Goal: Task Accomplishment & Management: Manage account settings

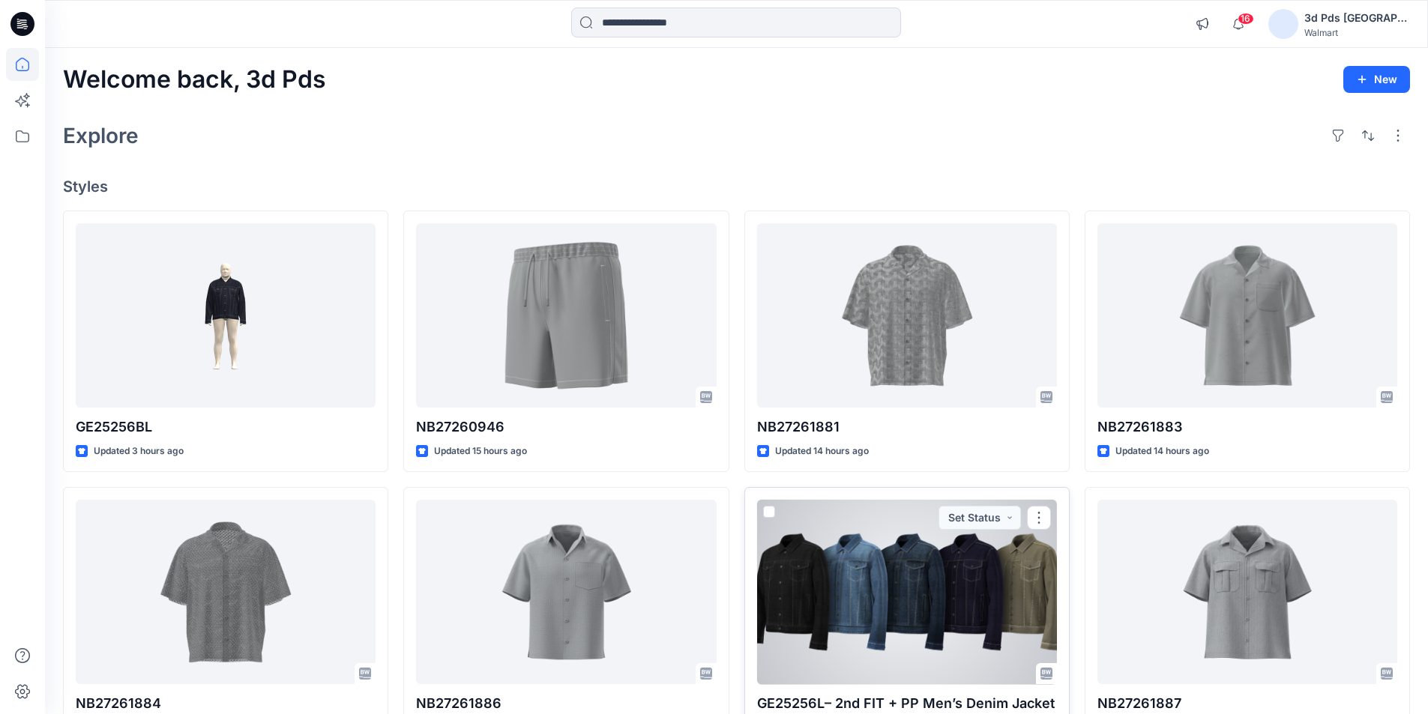
click at [836, 651] on div at bounding box center [907, 592] width 300 height 185
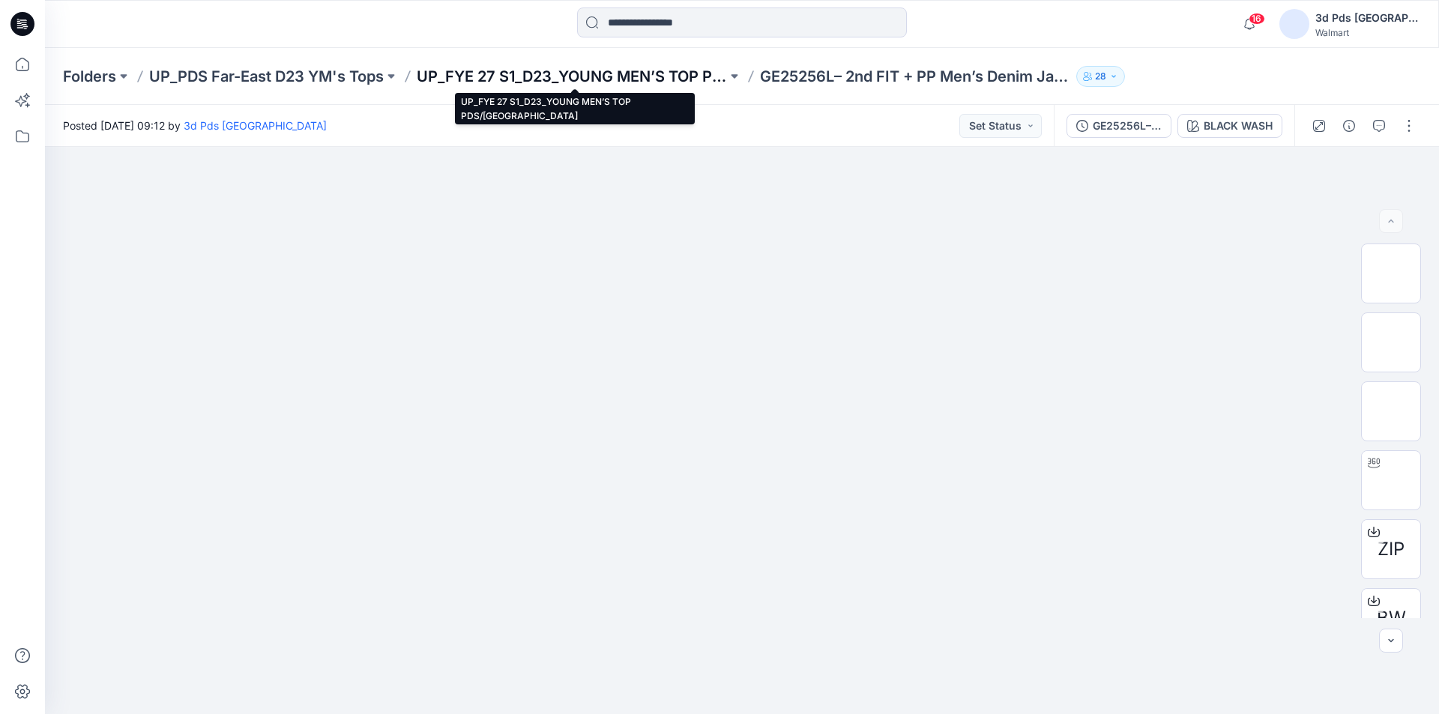
click at [610, 75] on p "UP_FYE 27 S1_D23_YOUNG MEN’S TOP PDS/[GEOGRAPHIC_DATA]" at bounding box center [572, 76] width 310 height 21
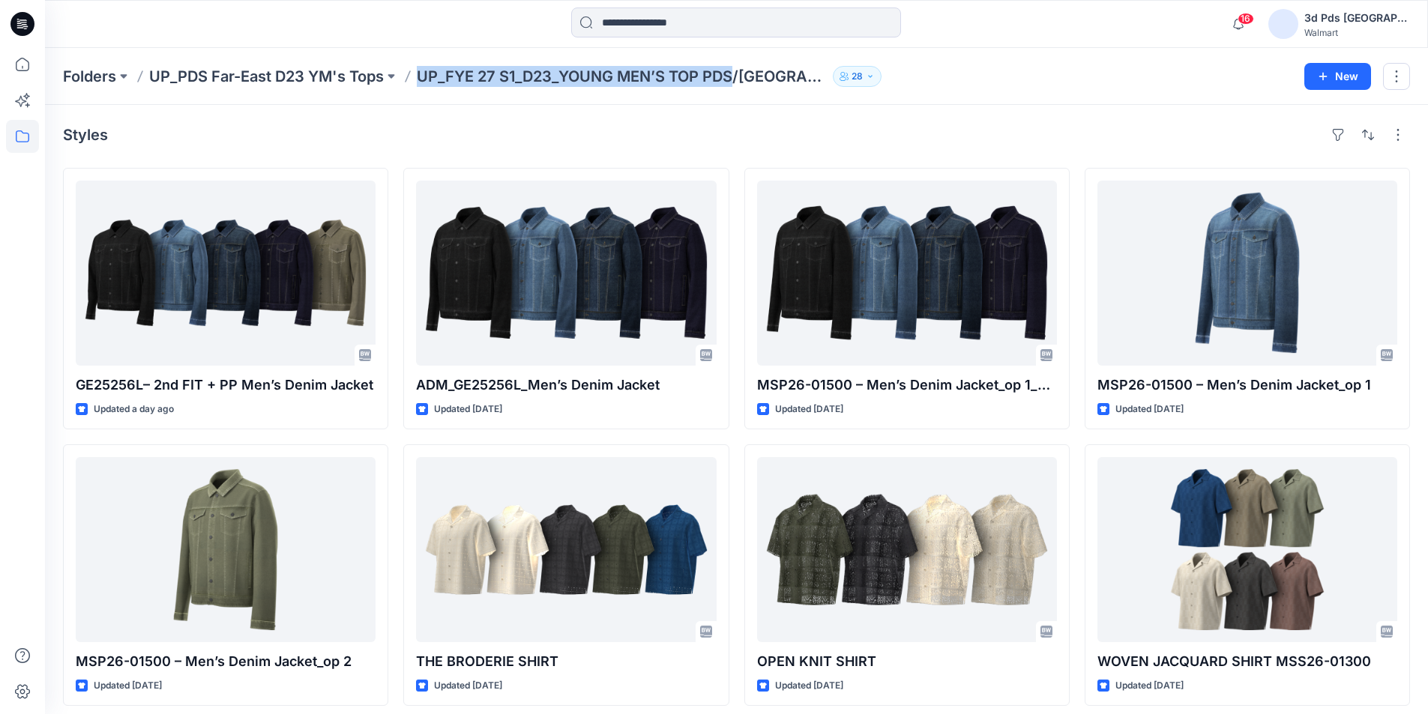
drag, startPoint x: 418, startPoint y: 76, endPoint x: 736, endPoint y: 83, distance: 317.9
click at [736, 83] on div "Folders UP_PDS Far-East D23 YM's Tops UP_FYE 27 S1_D23_YOUNG MEN’S TOP PDS/FAR …" at bounding box center [678, 76] width 1230 height 21
copy p "UP_FYE 27 S1_D23_YOUNG MEN’S TOP PDS"
click at [36, 18] on div at bounding box center [23, 24] width 48 height 48
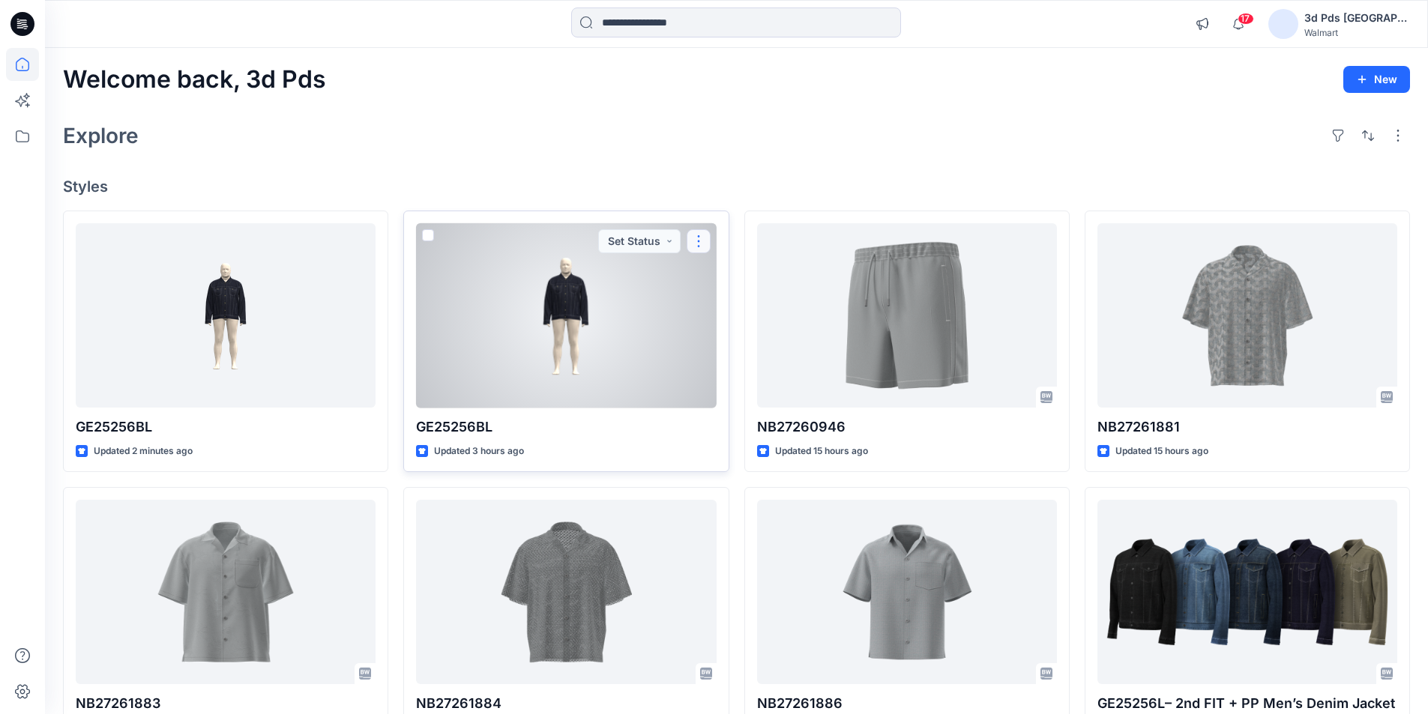
click at [701, 235] on button "button" at bounding box center [698, 241] width 24 height 24
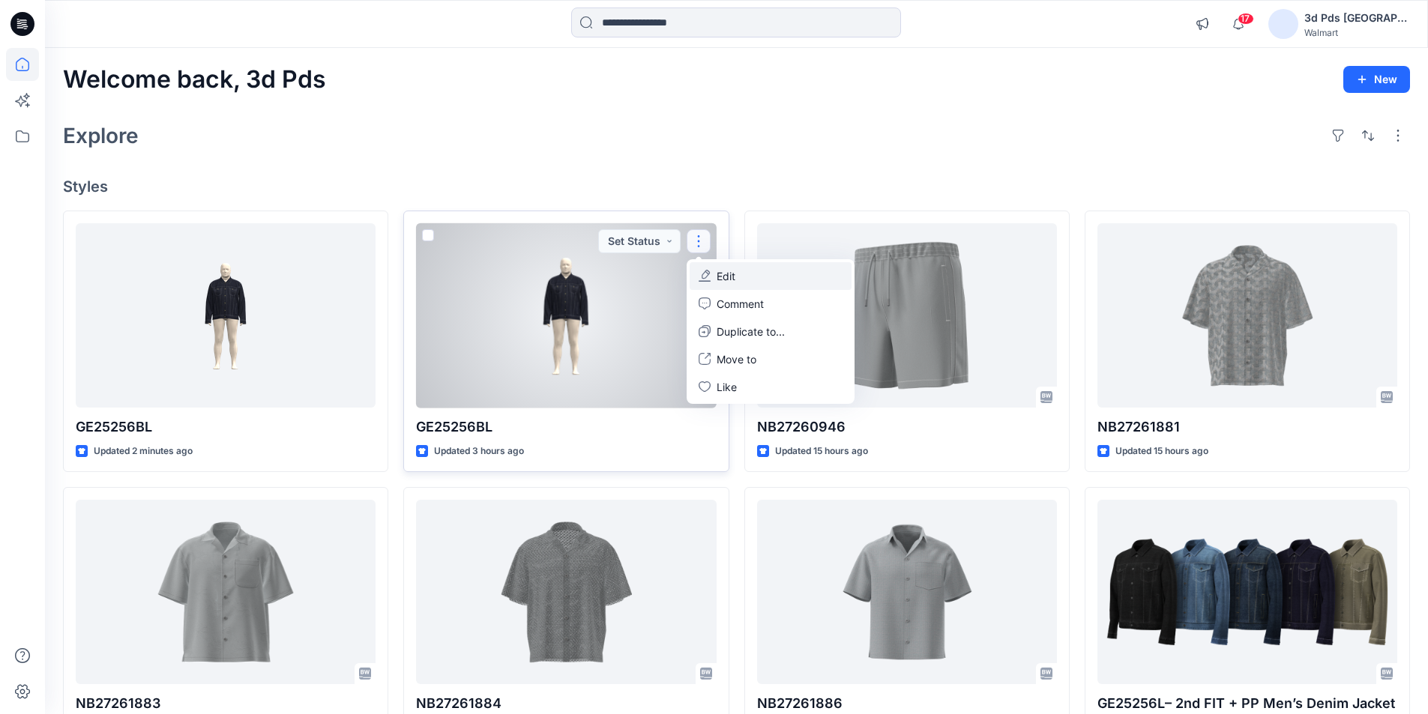
click at [738, 276] on button "Edit" at bounding box center [770, 276] width 162 height 28
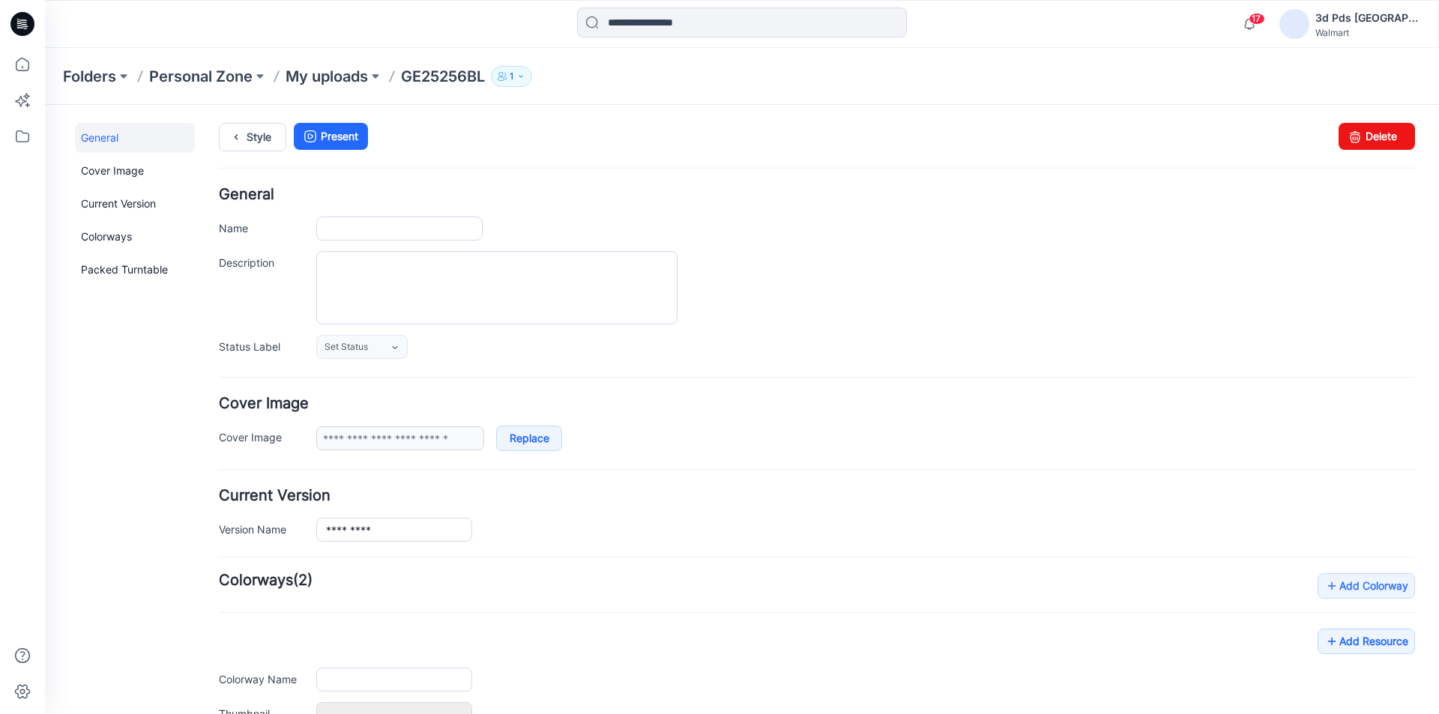
type input "*********"
type input "**********"
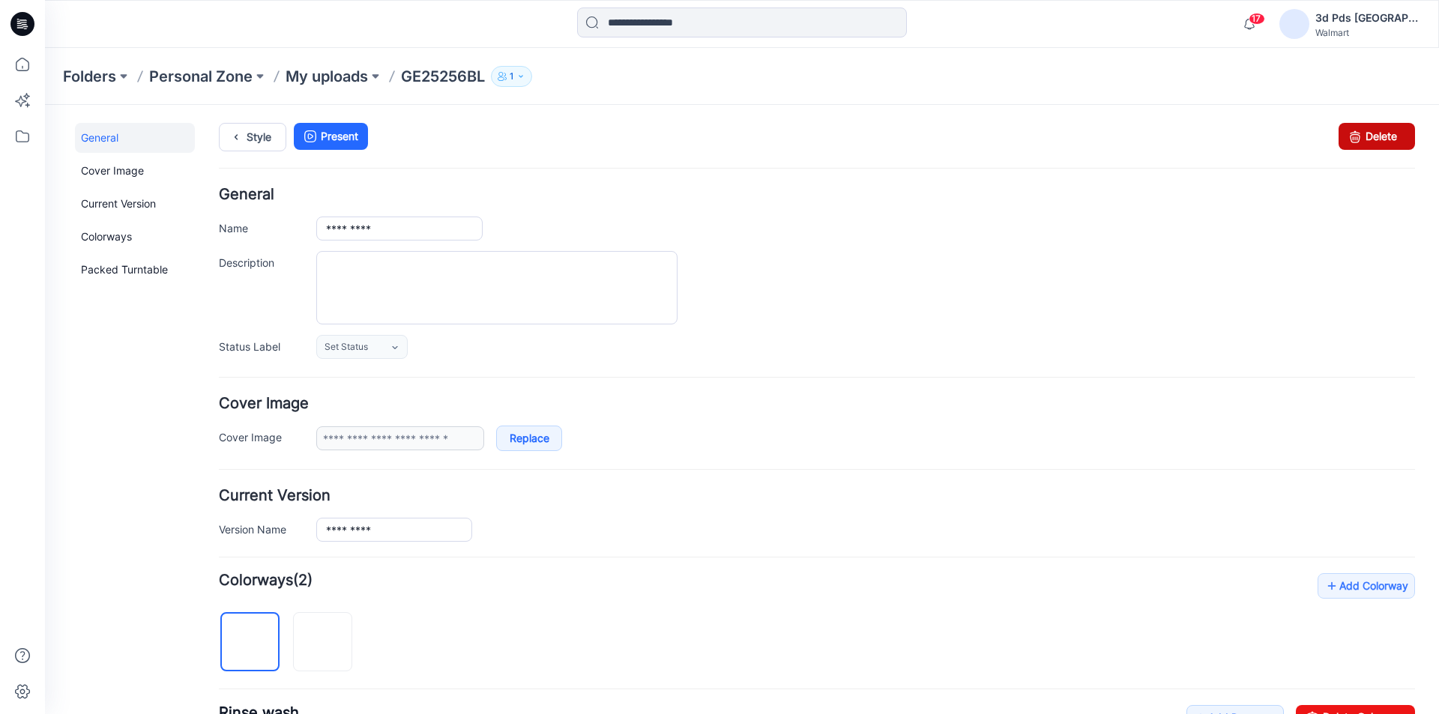
drag, startPoint x: 1367, startPoint y: 130, endPoint x: 825, endPoint y: 180, distance: 544.2
click at [1367, 130] on link "Delete" at bounding box center [1377, 136] width 76 height 27
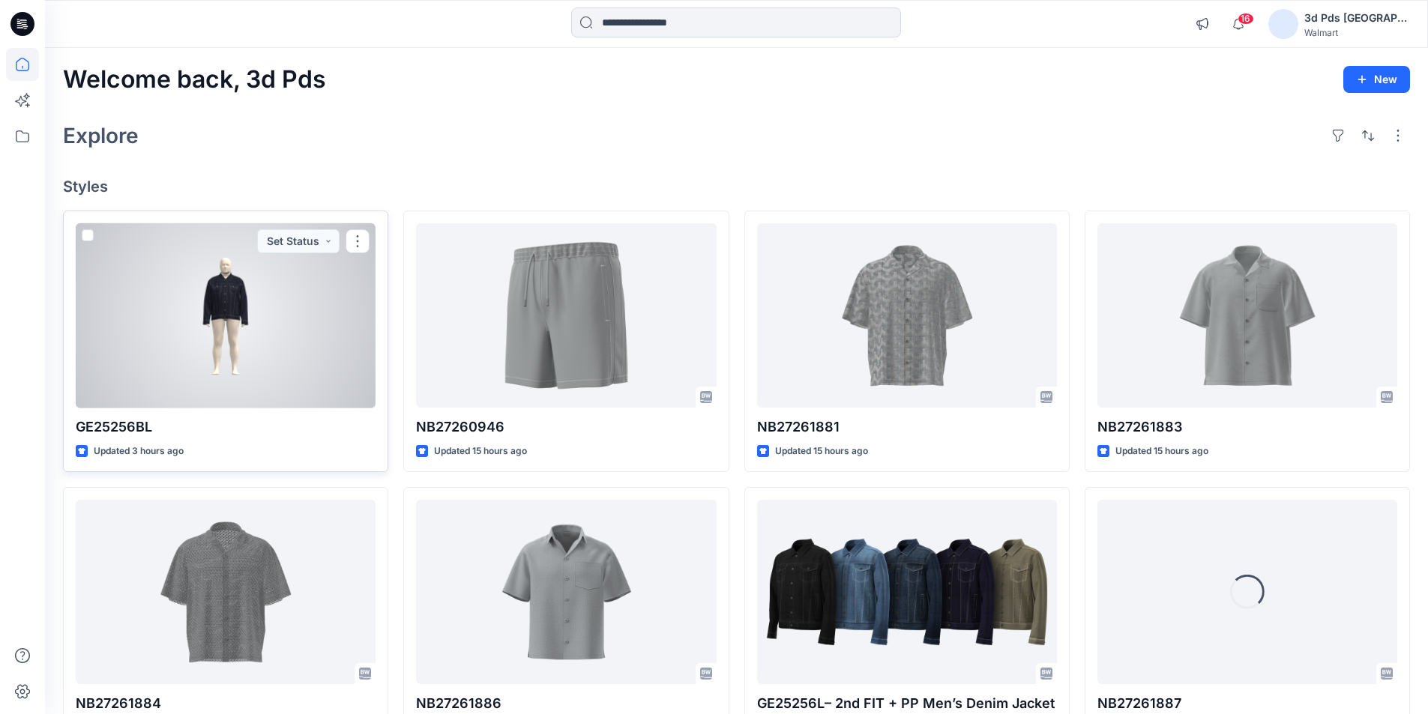
click at [281, 360] on div at bounding box center [226, 315] width 300 height 185
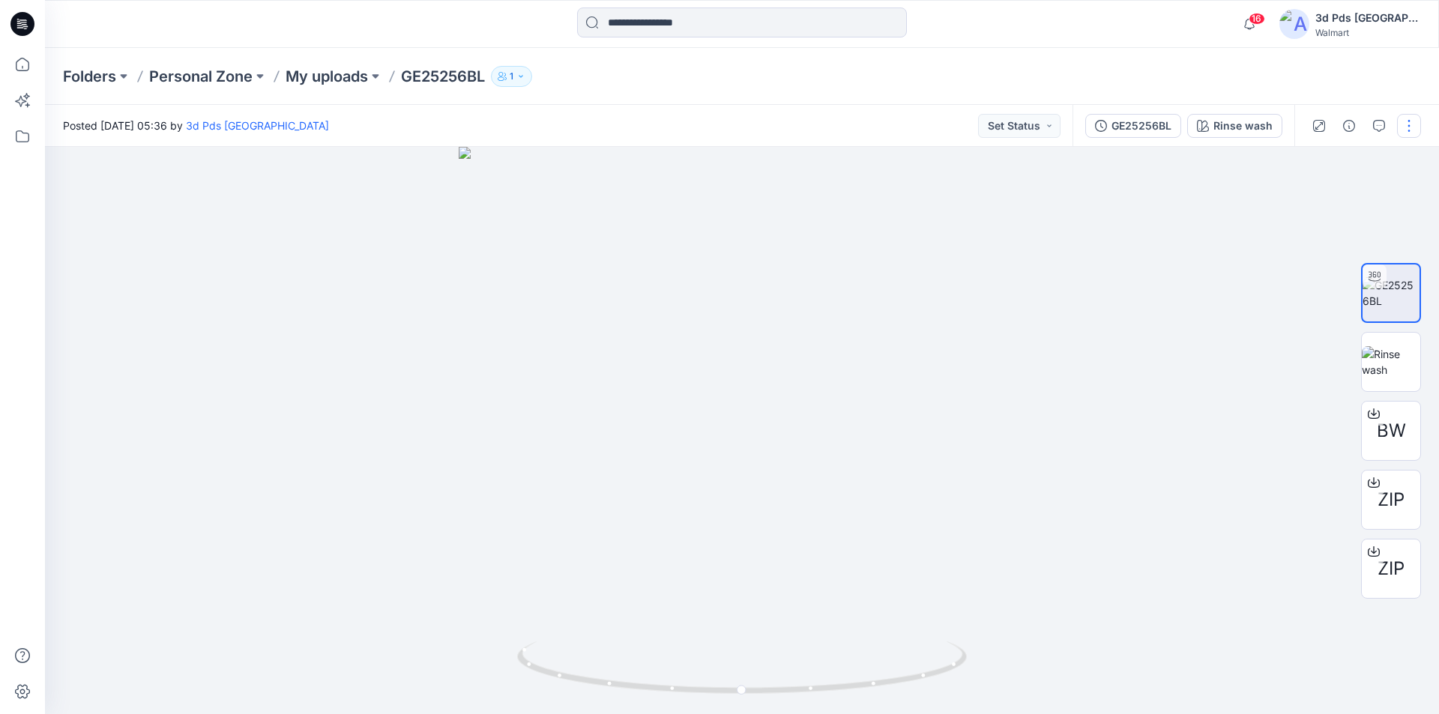
click at [1407, 125] on button "button" at bounding box center [1409, 126] width 24 height 24
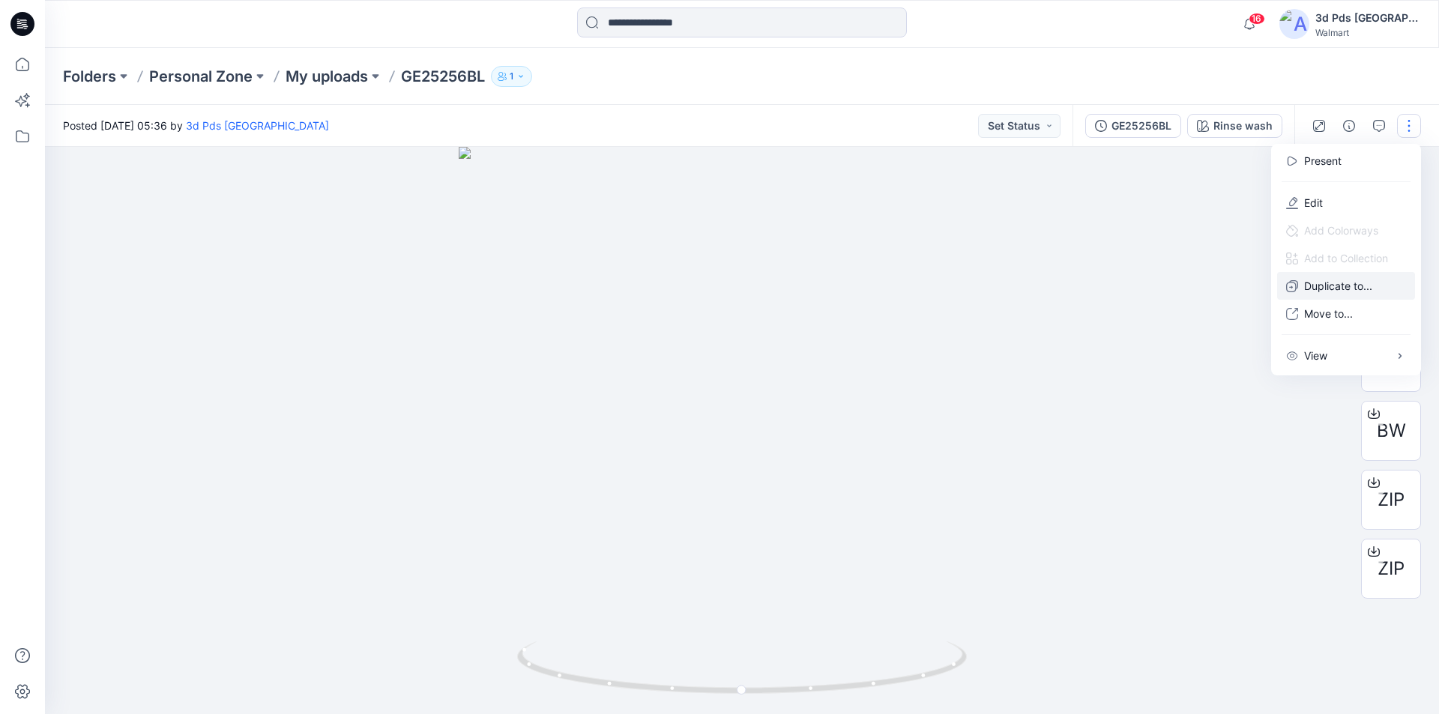
click at [1339, 288] on p "Duplicate to..." at bounding box center [1338, 286] width 68 height 16
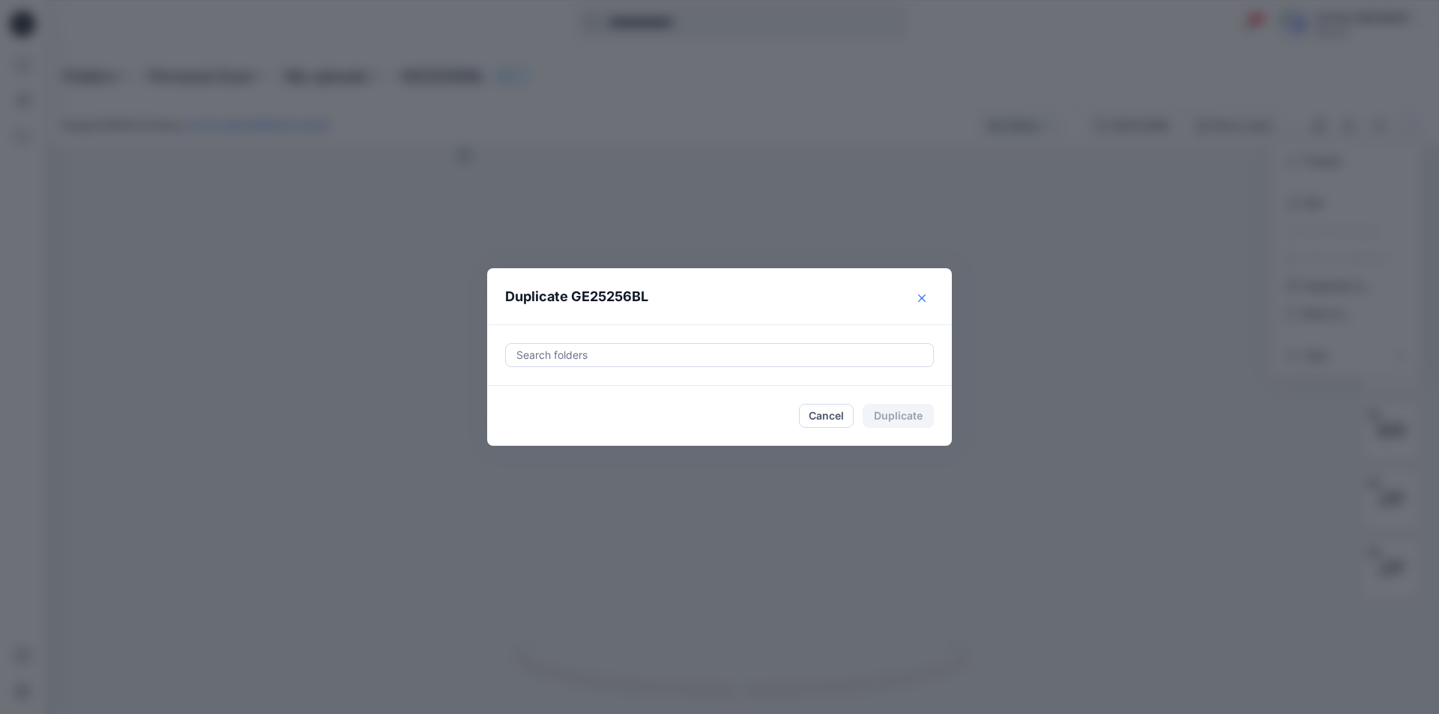
click at [918, 298] on icon "Close" at bounding box center [921, 298] width 7 height 7
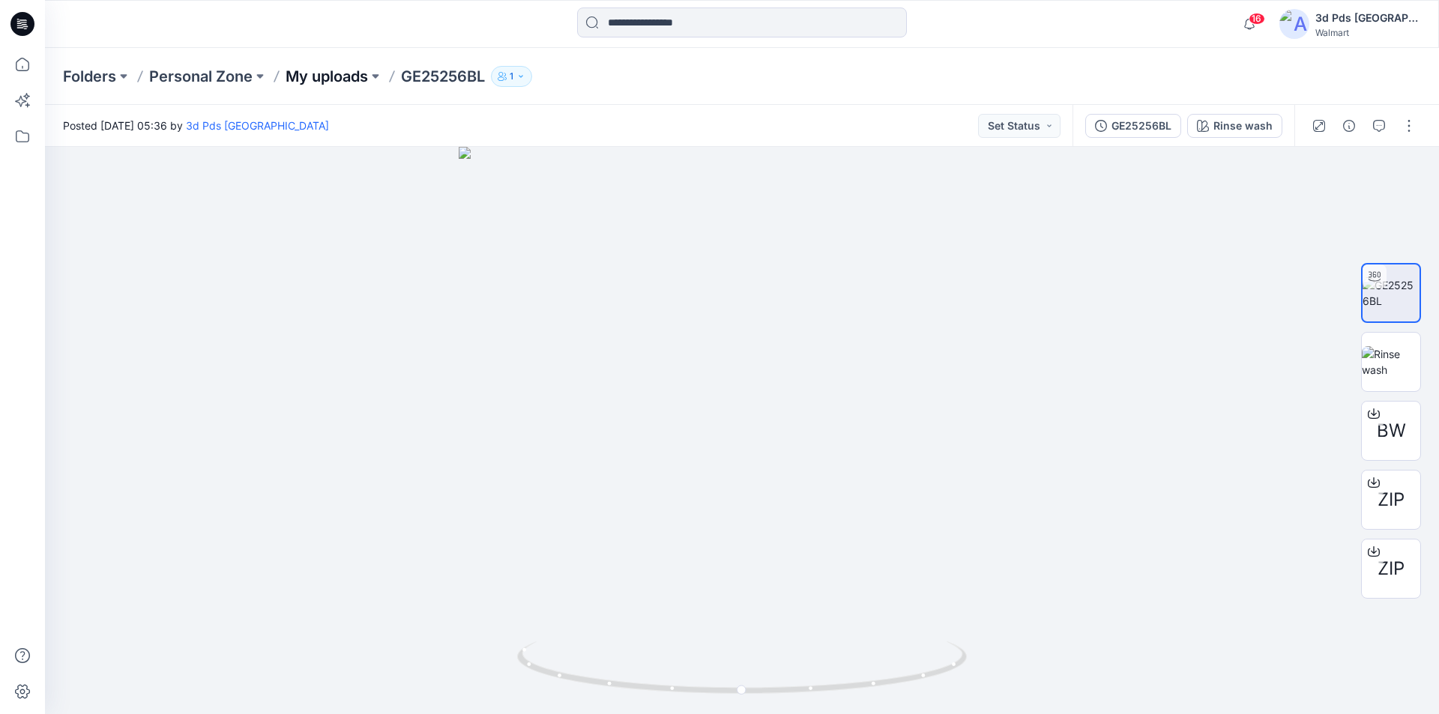
click at [348, 74] on p "My uploads" at bounding box center [327, 76] width 82 height 21
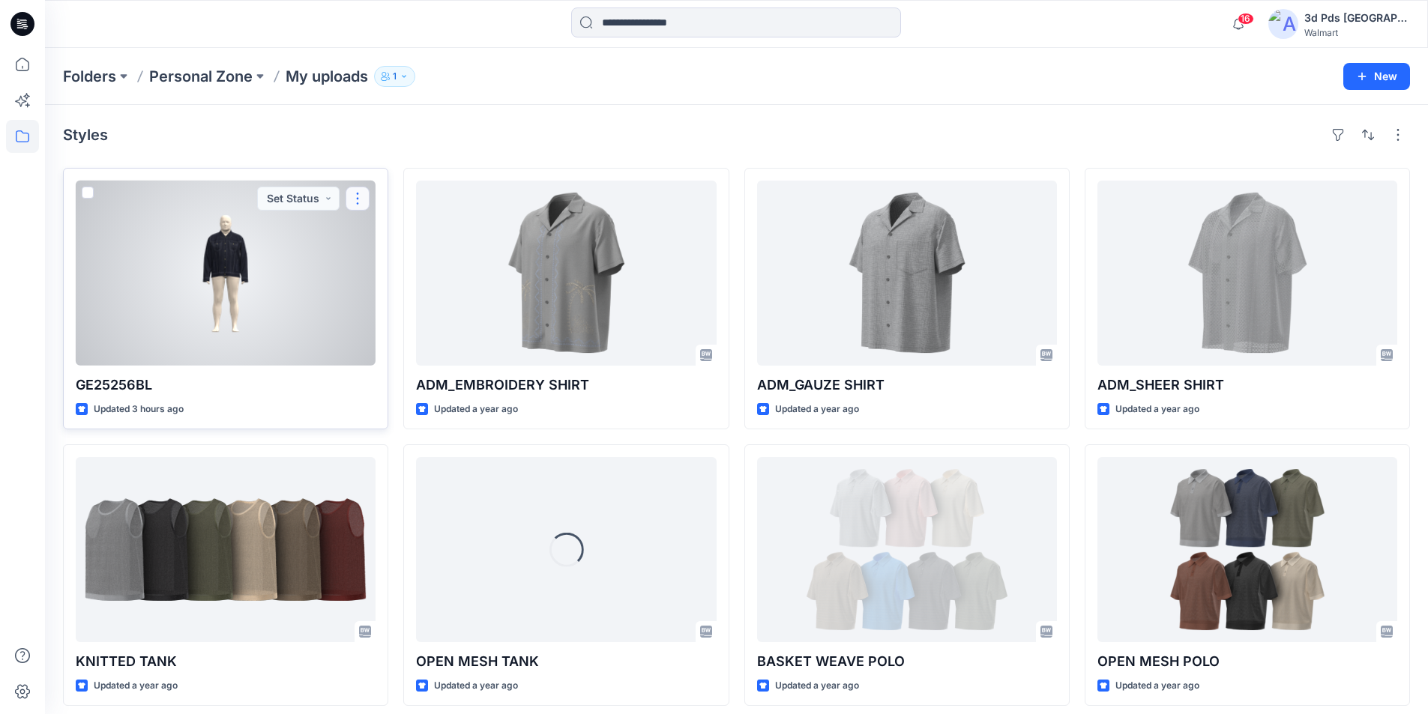
click at [354, 204] on button "button" at bounding box center [357, 199] width 24 height 24
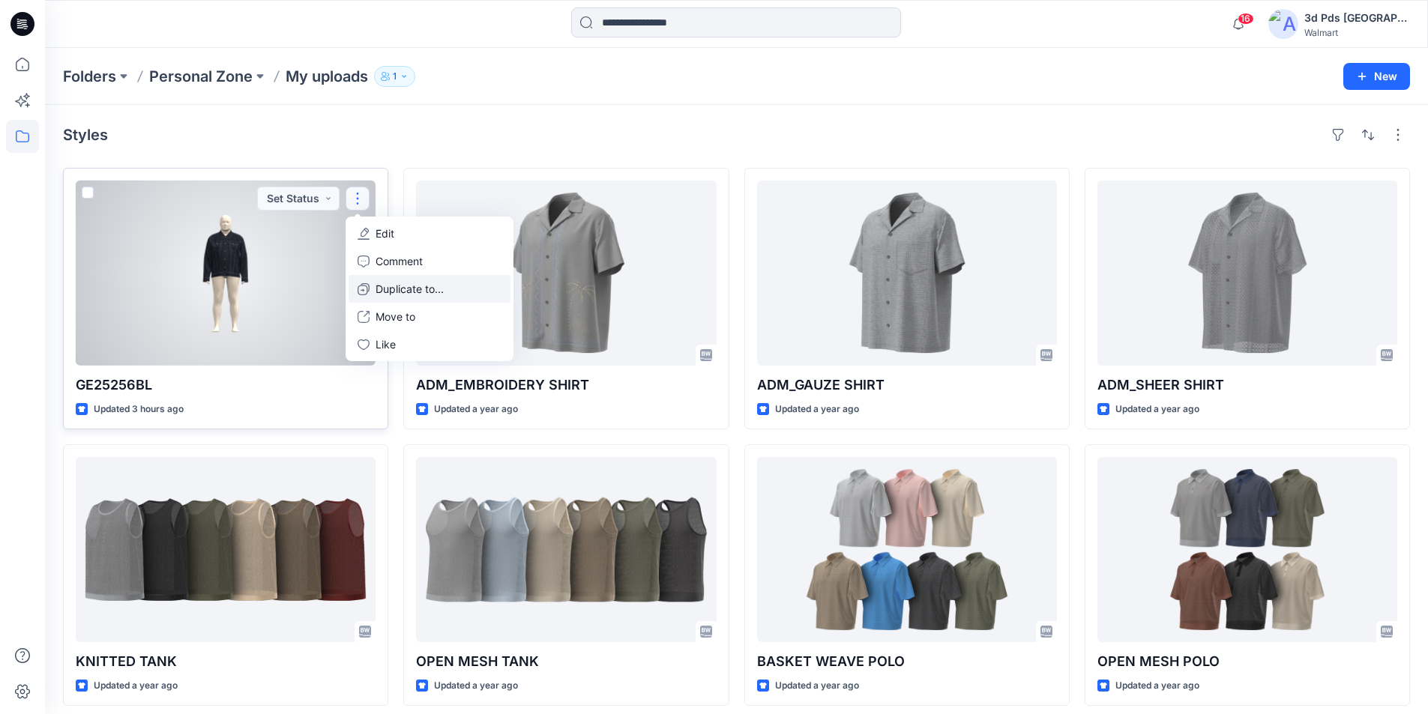
click at [403, 292] on p "Duplicate to..." at bounding box center [409, 289] width 68 height 16
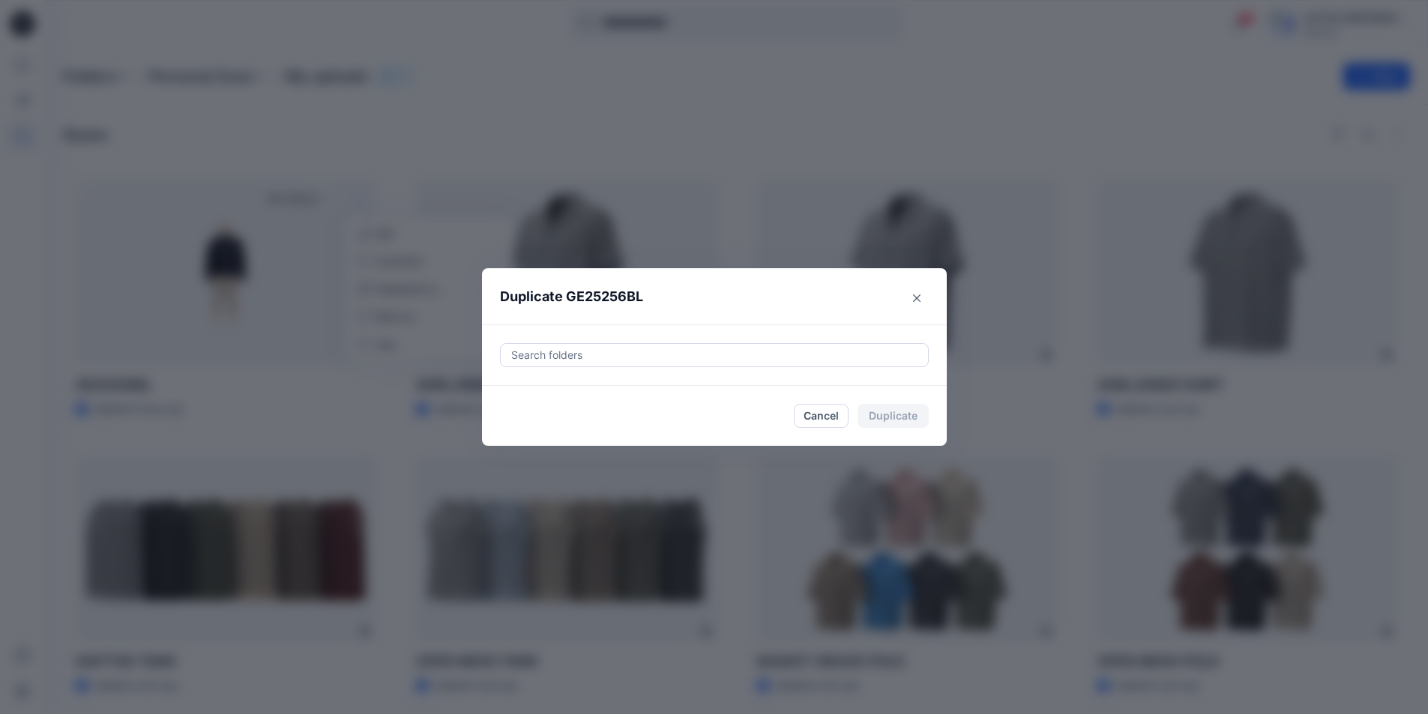
click at [553, 354] on div at bounding box center [714, 355] width 409 height 18
click at [558, 351] on div at bounding box center [714, 355] width 409 height 18
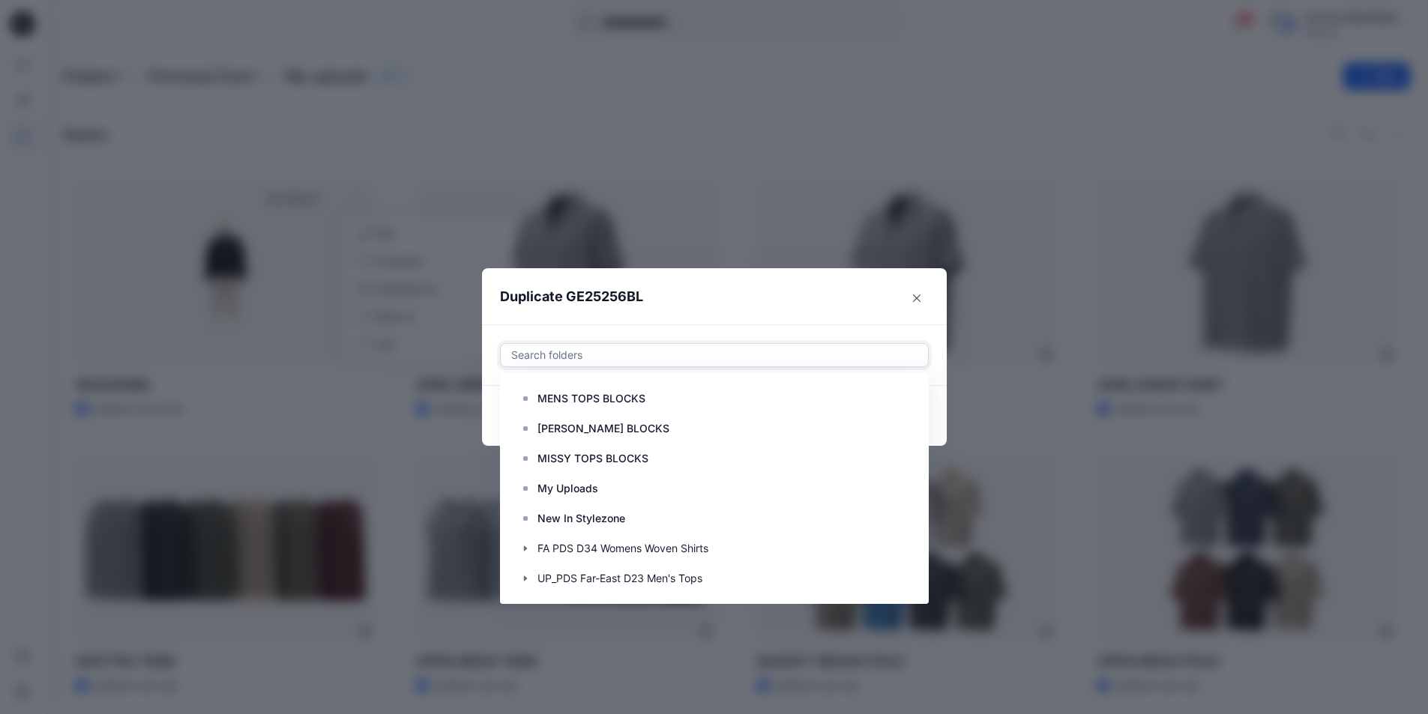
paste input "**********"
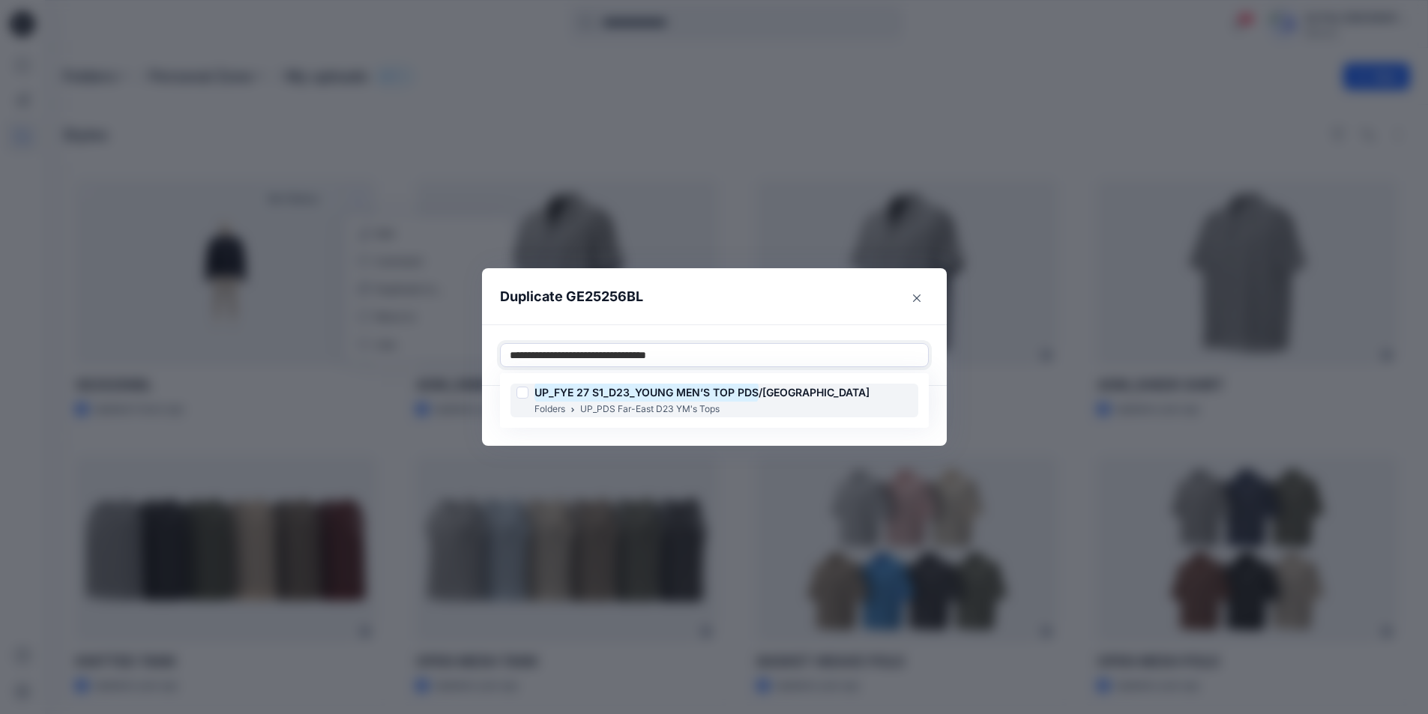
click at [717, 396] on mark "UP_FYE 27 S1_D23_YOUNG MEN’S TOP PDS" at bounding box center [646, 392] width 224 height 20
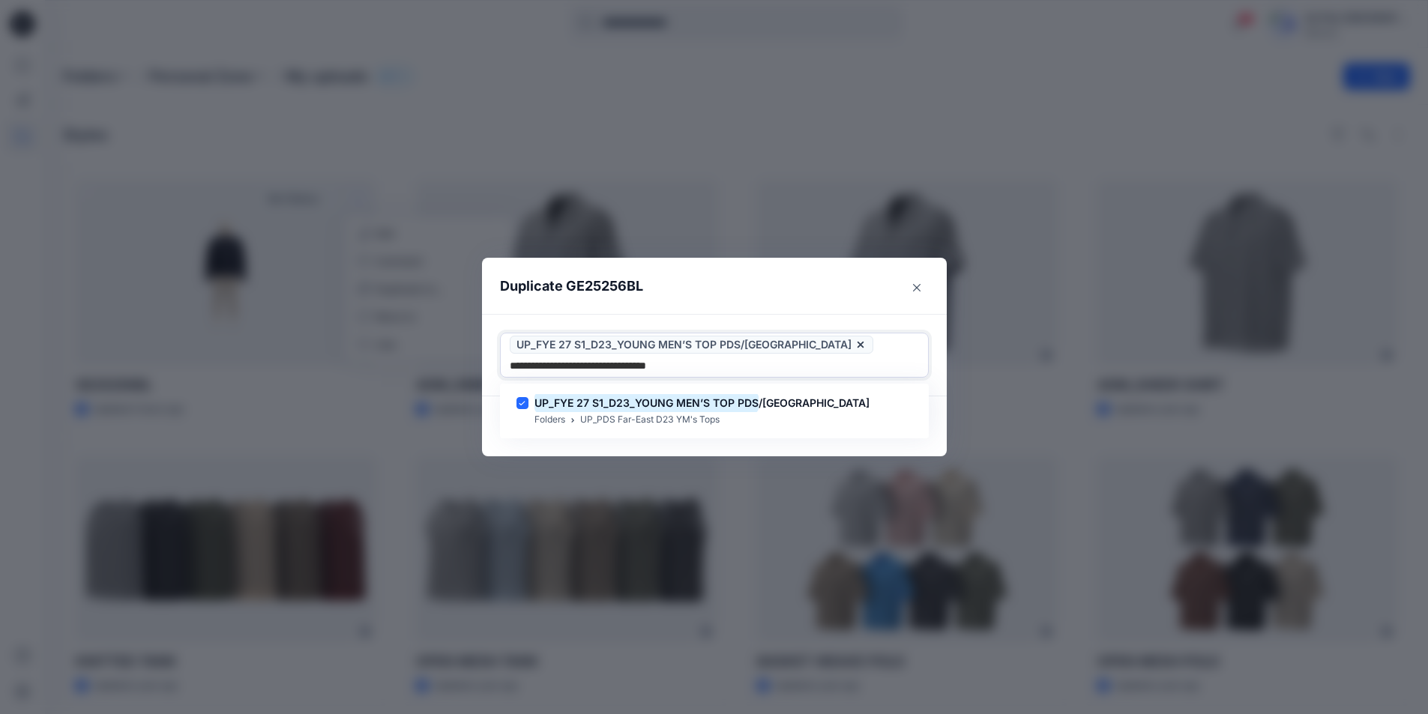
type input "**********"
click at [767, 274] on header "Duplicate GE25256BL" at bounding box center [699, 286] width 435 height 57
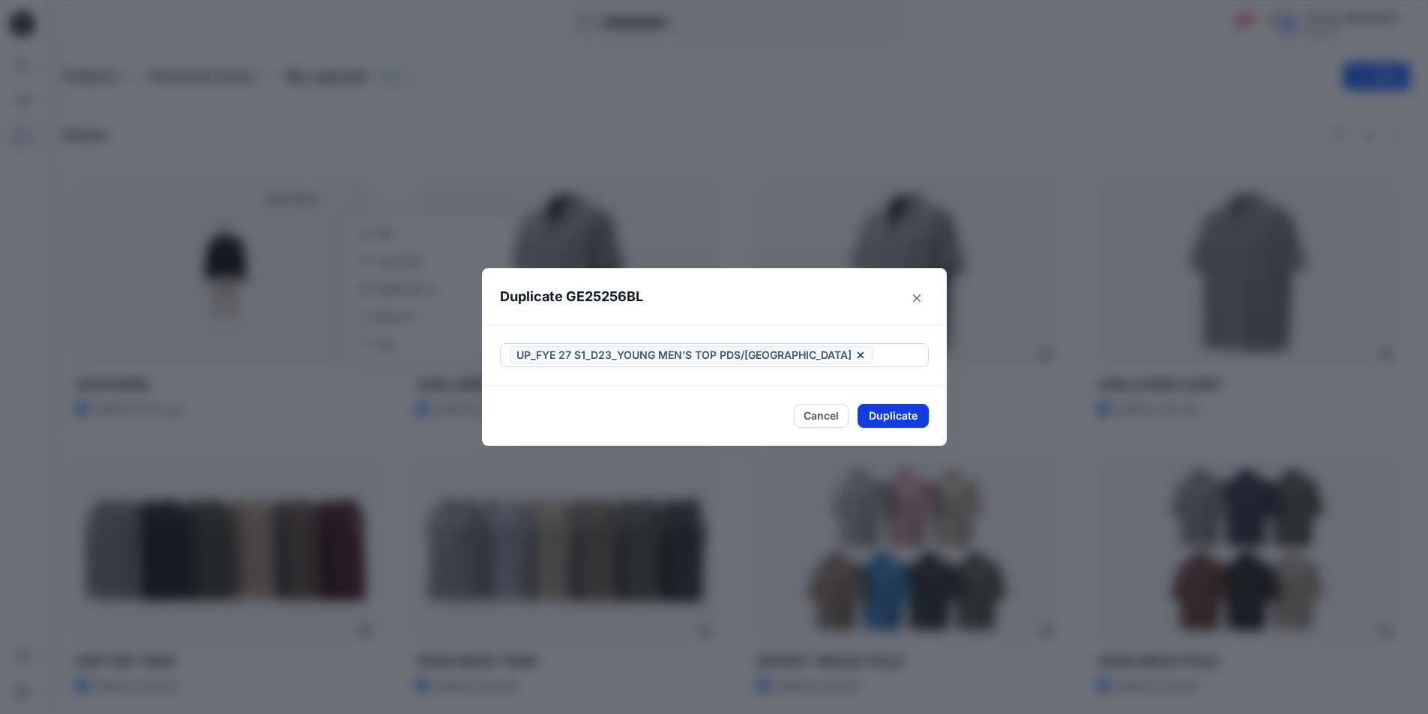
click at [905, 413] on button "Duplicate" at bounding box center [892, 416] width 71 height 24
click at [902, 417] on button "Close" at bounding box center [904, 417] width 49 height 24
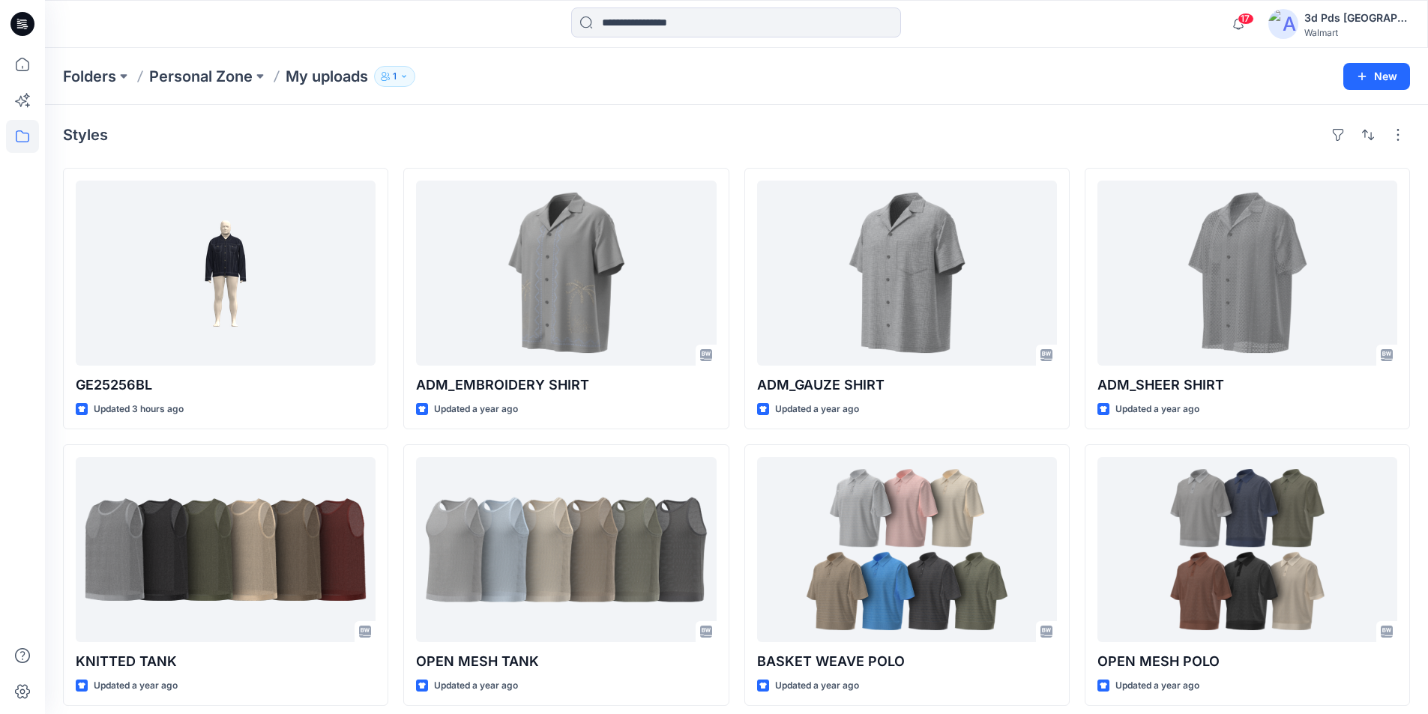
click at [25, 27] on icon at bounding box center [24, 26] width 5 height 1
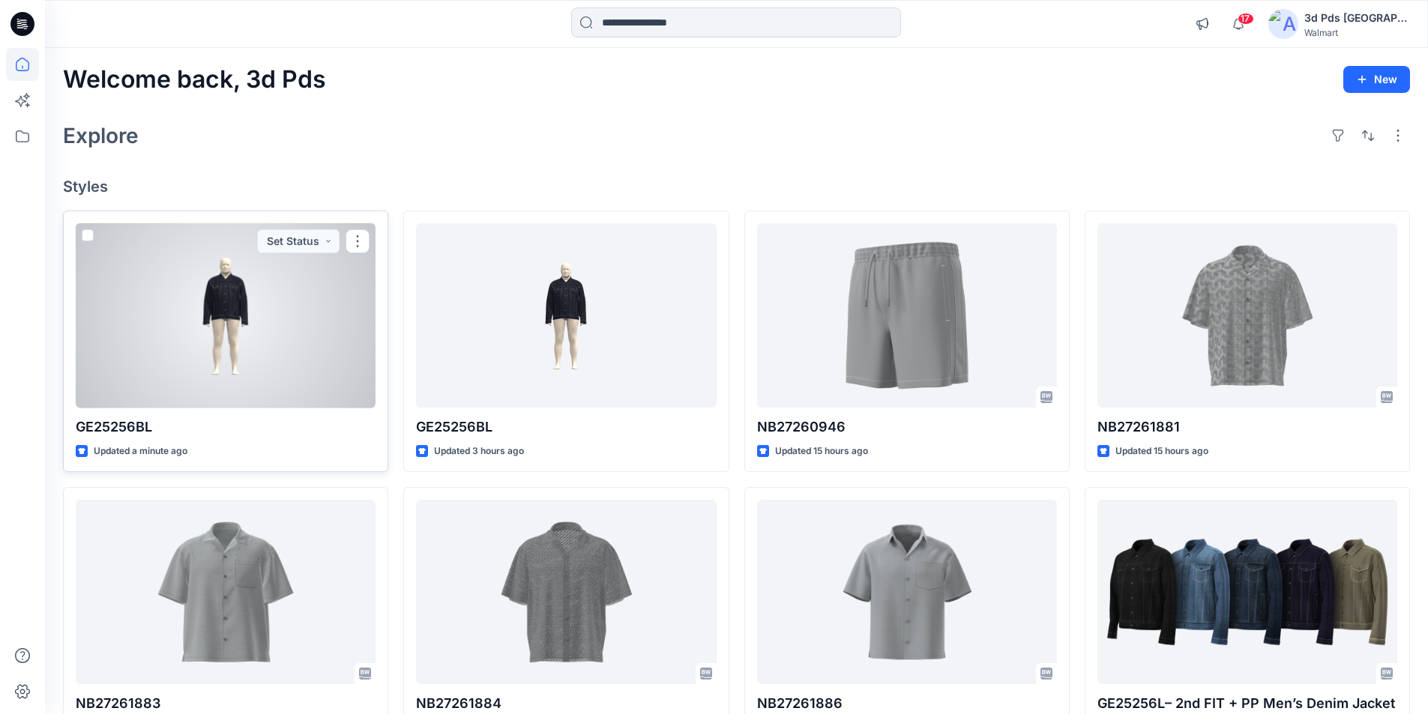
click at [256, 338] on div at bounding box center [226, 315] width 300 height 185
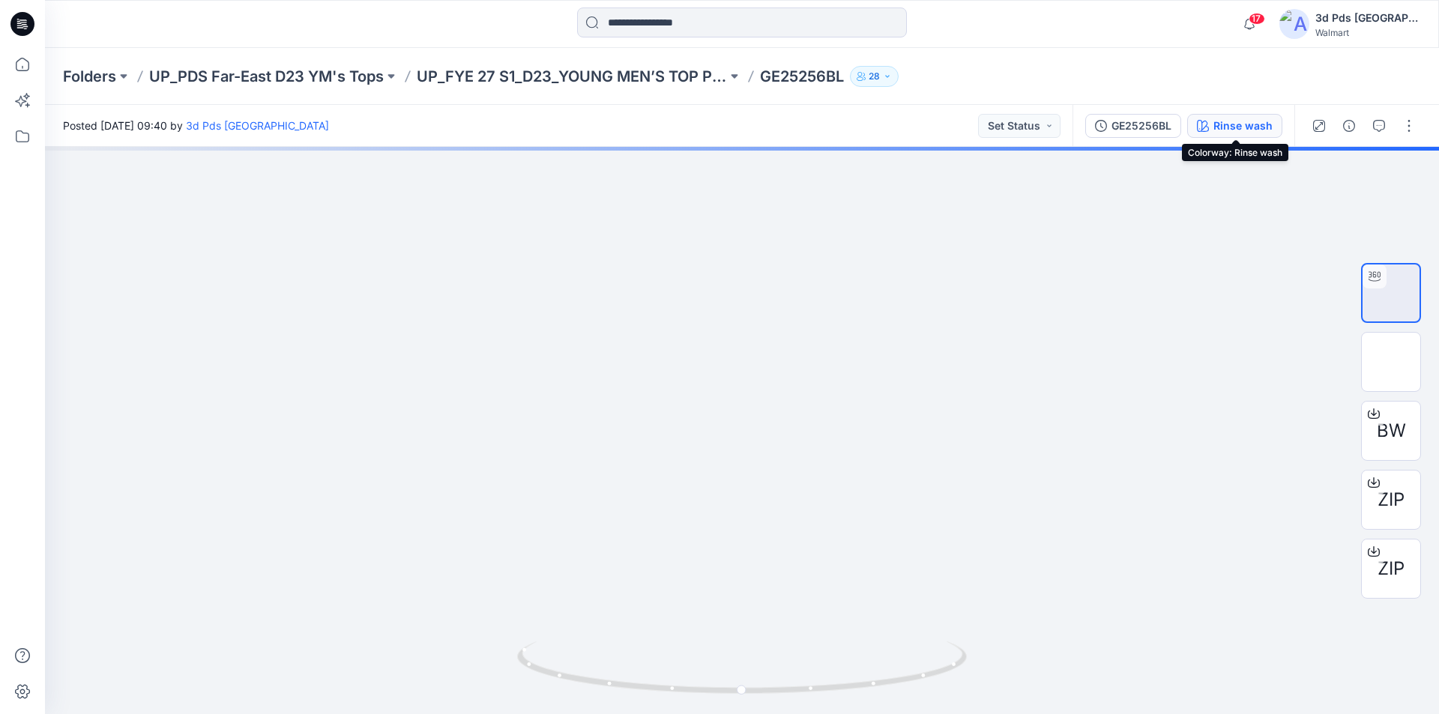
click at [1233, 133] on div "Rinse wash" at bounding box center [1242, 126] width 59 height 16
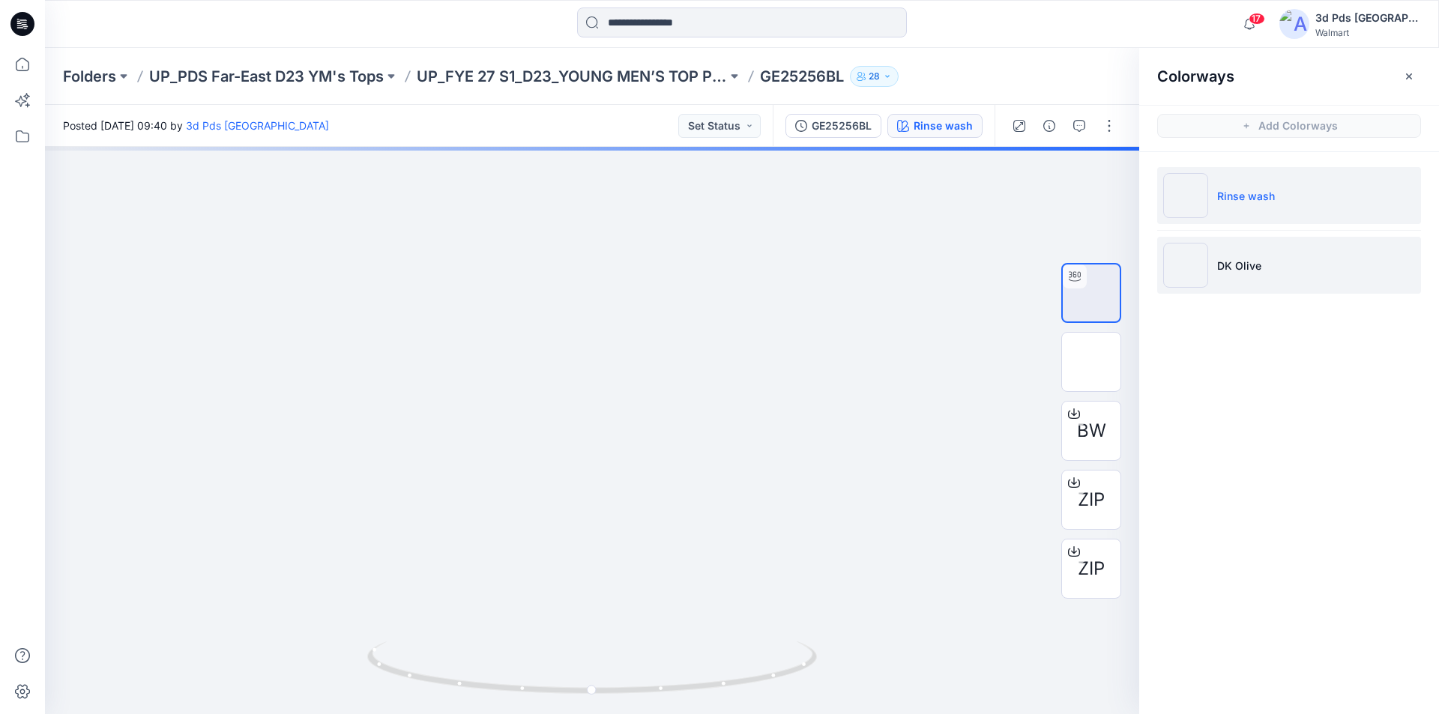
click at [1294, 270] on li "DK Olive" at bounding box center [1289, 265] width 264 height 57
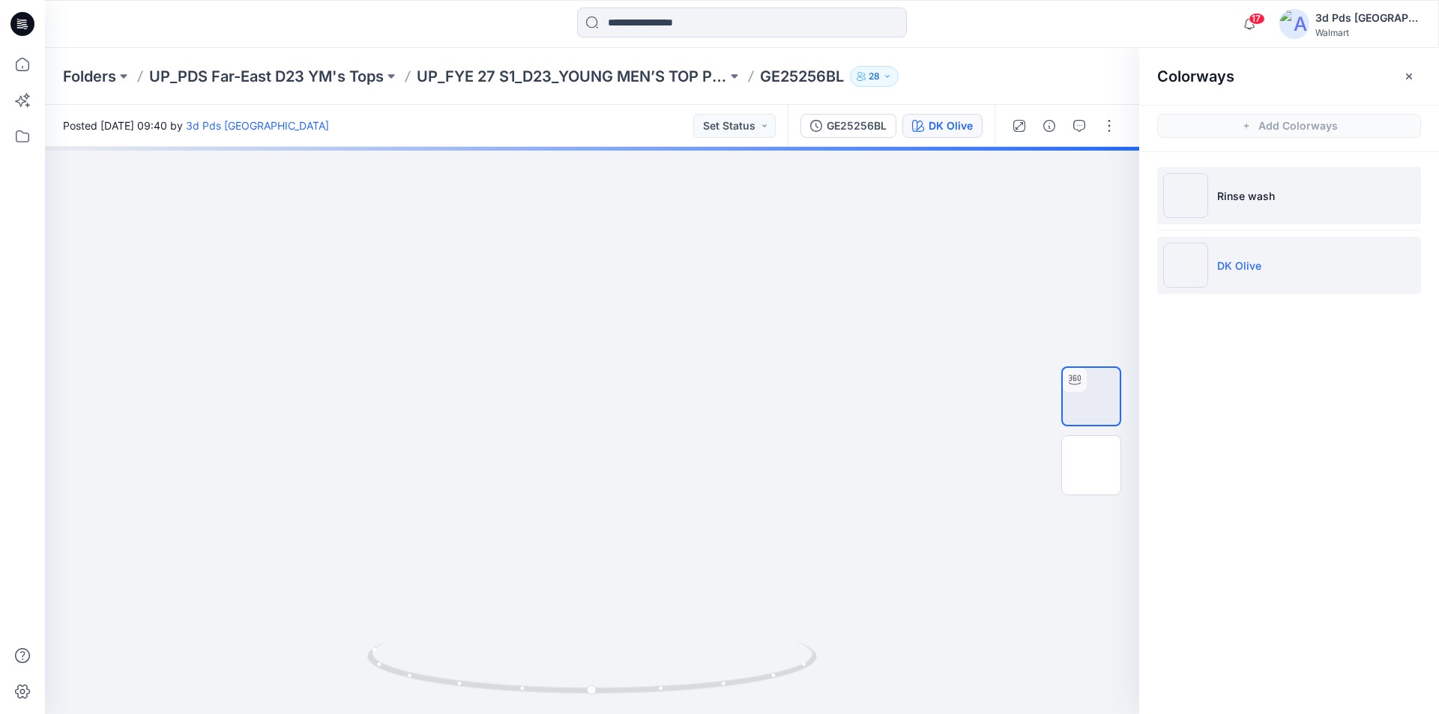
click at [1288, 194] on li "Rinse wash" at bounding box center [1289, 195] width 264 height 57
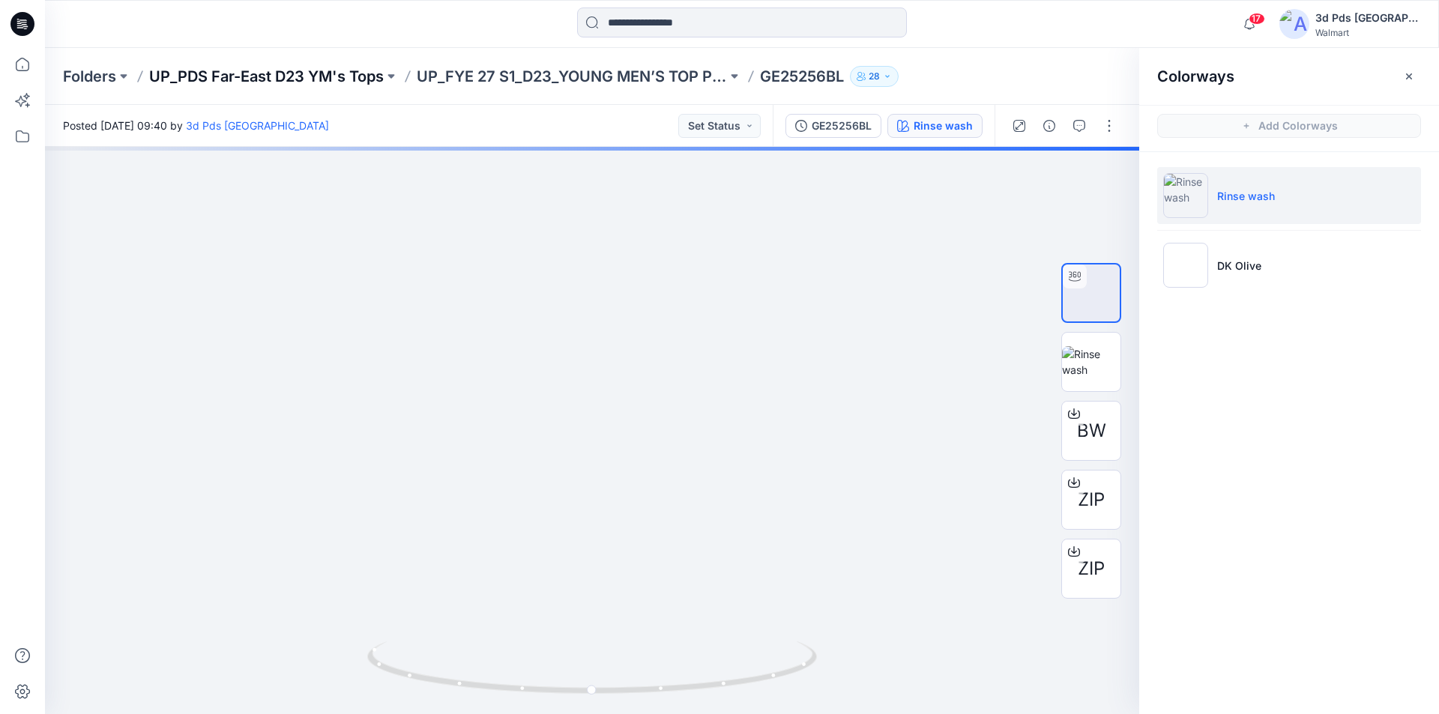
click at [213, 76] on p "UP_PDS Far-East D23 YM's Tops" at bounding box center [266, 76] width 235 height 21
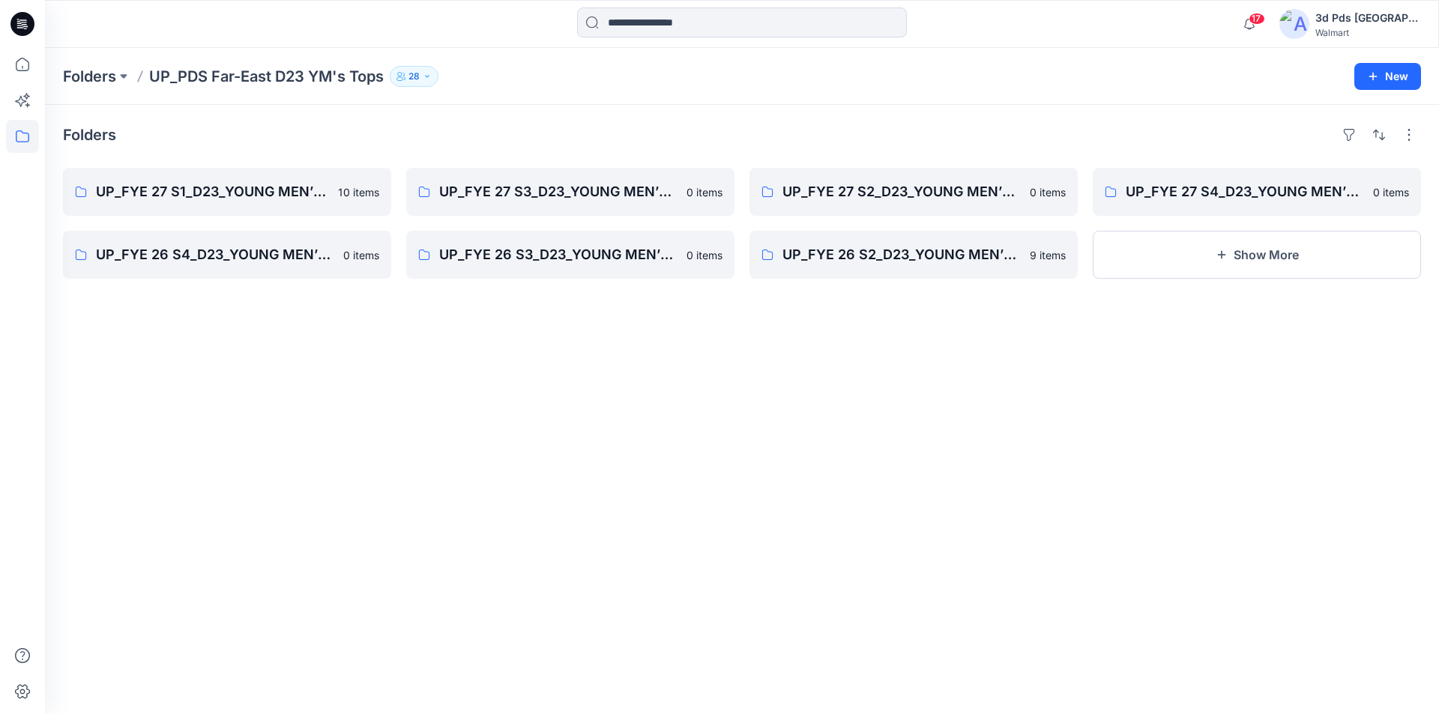
click at [26, 30] on icon at bounding box center [22, 24] width 24 height 24
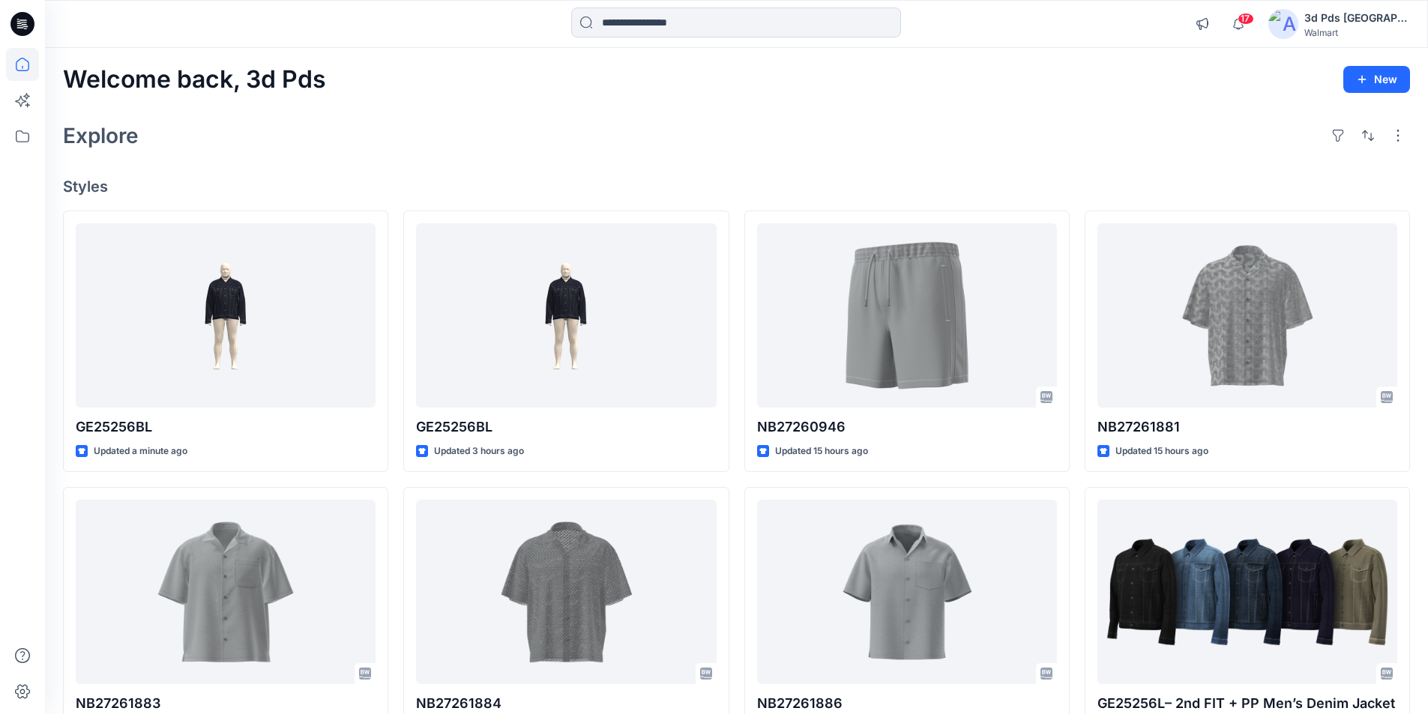
click at [515, 146] on div "Explore" at bounding box center [736, 136] width 1347 height 36
click at [17, 15] on icon at bounding box center [22, 24] width 24 height 24
click at [28, 13] on icon at bounding box center [22, 24] width 24 height 24
click at [22, 19] on icon at bounding box center [22, 24] width 24 height 24
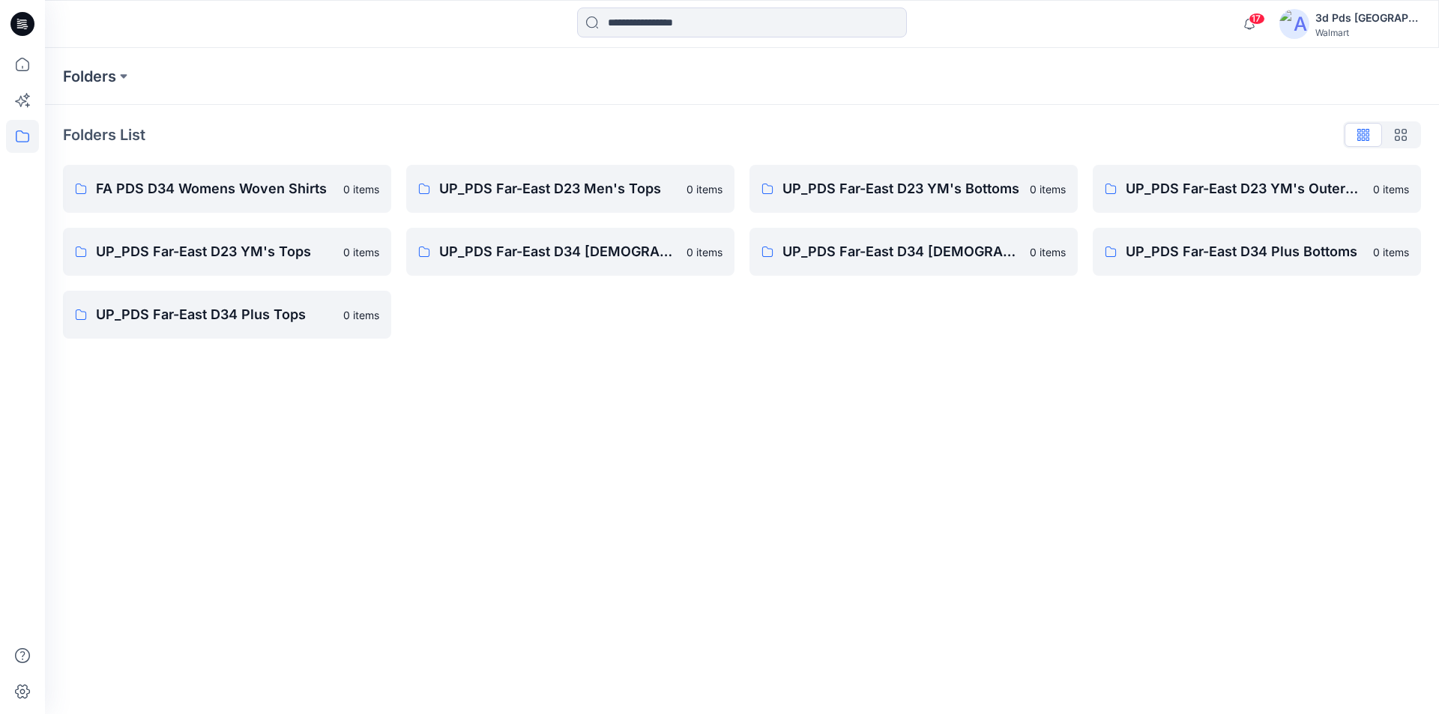
click at [14, 25] on icon at bounding box center [22, 24] width 24 height 24
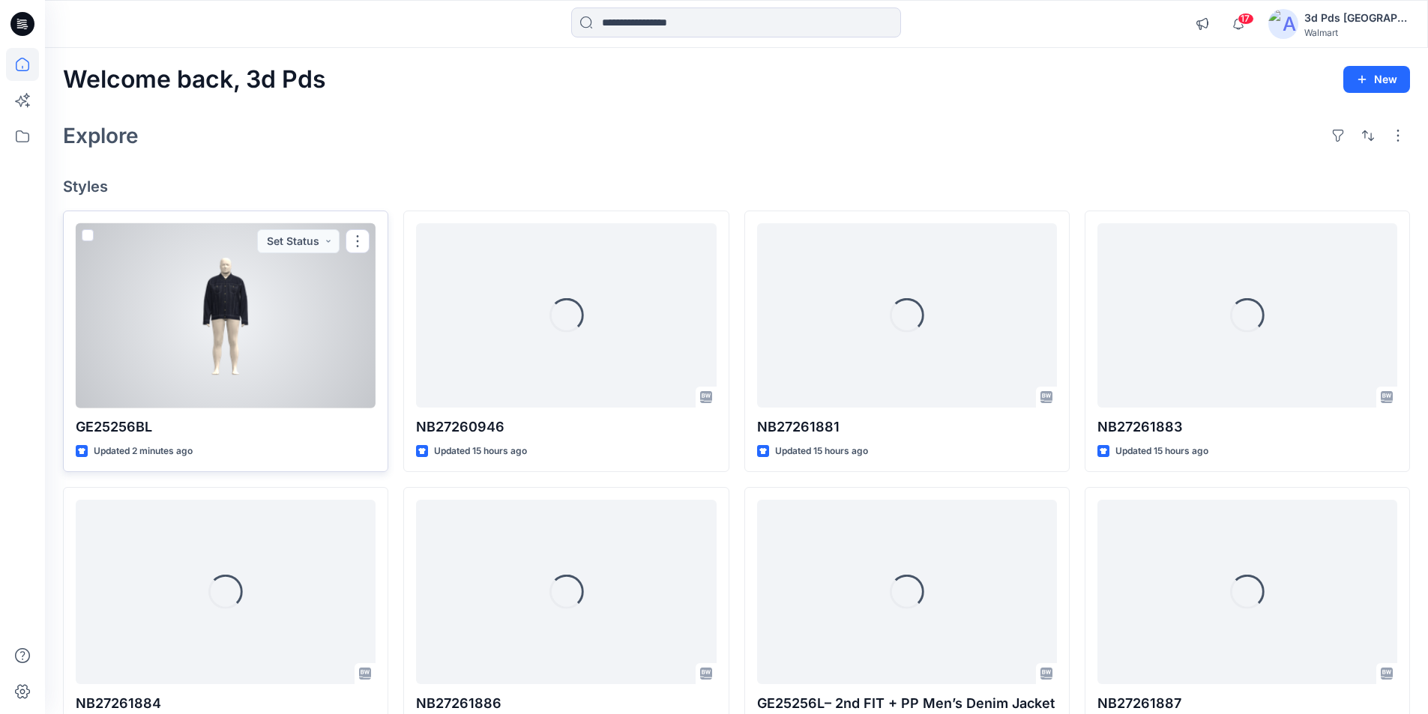
click at [282, 351] on div at bounding box center [226, 315] width 300 height 185
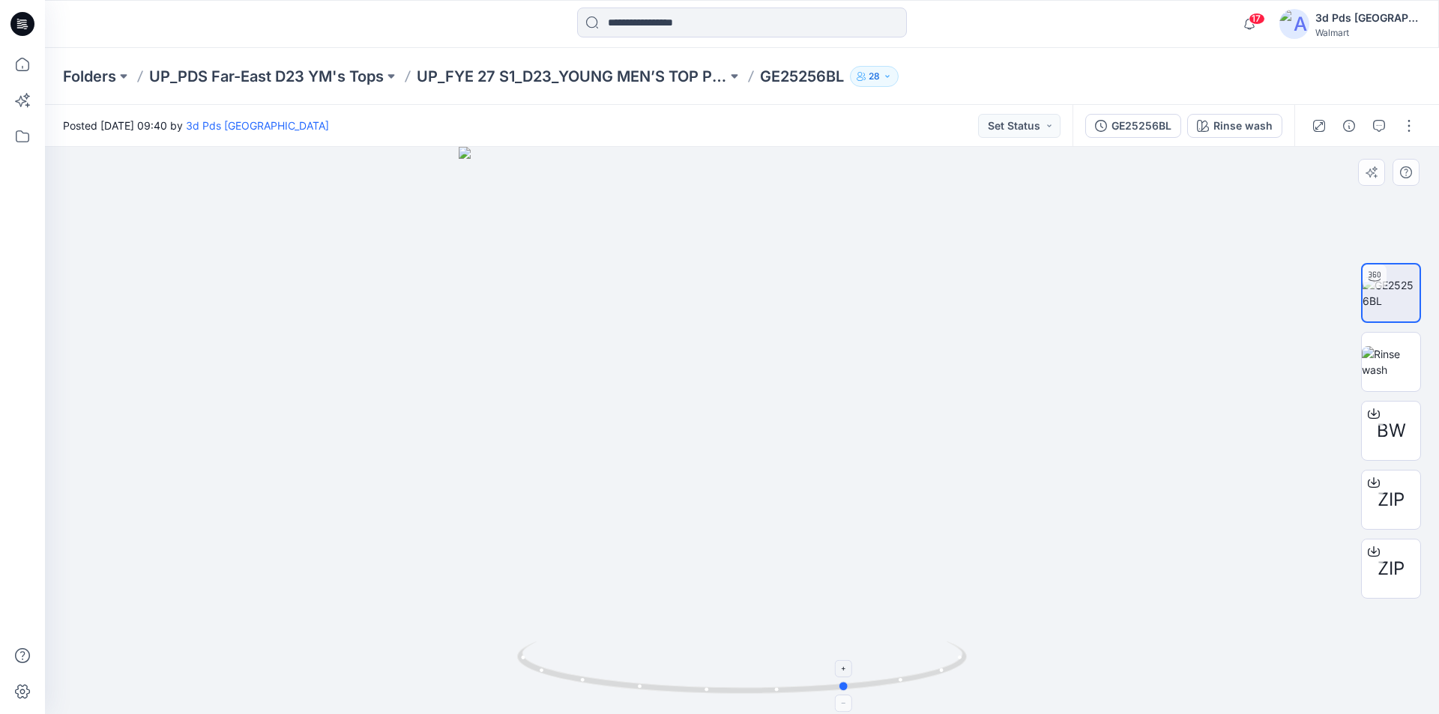
drag, startPoint x: 706, startPoint y: 694, endPoint x: 852, endPoint y: 680, distance: 146.8
click at [852, 680] on icon at bounding box center [743, 670] width 453 height 56
drag, startPoint x: 929, startPoint y: 678, endPoint x: 770, endPoint y: 684, distance: 159.0
click at [770, 684] on icon at bounding box center [743, 670] width 453 height 56
drag, startPoint x: 785, startPoint y: 390, endPoint x: 724, endPoint y: 686, distance: 301.6
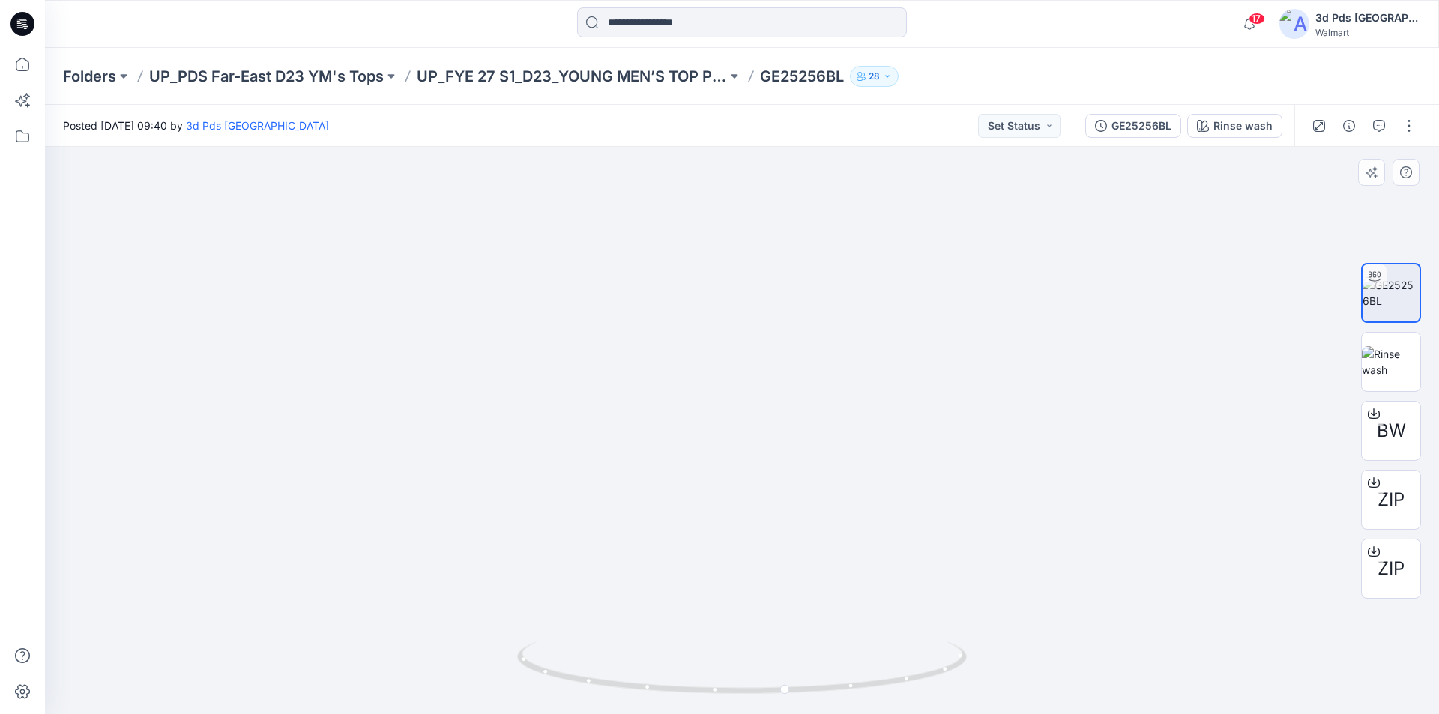
drag, startPoint x: 783, startPoint y: 573, endPoint x: 783, endPoint y: 402, distance: 170.9
click at [21, 20] on icon at bounding box center [22, 19] width 7 height 1
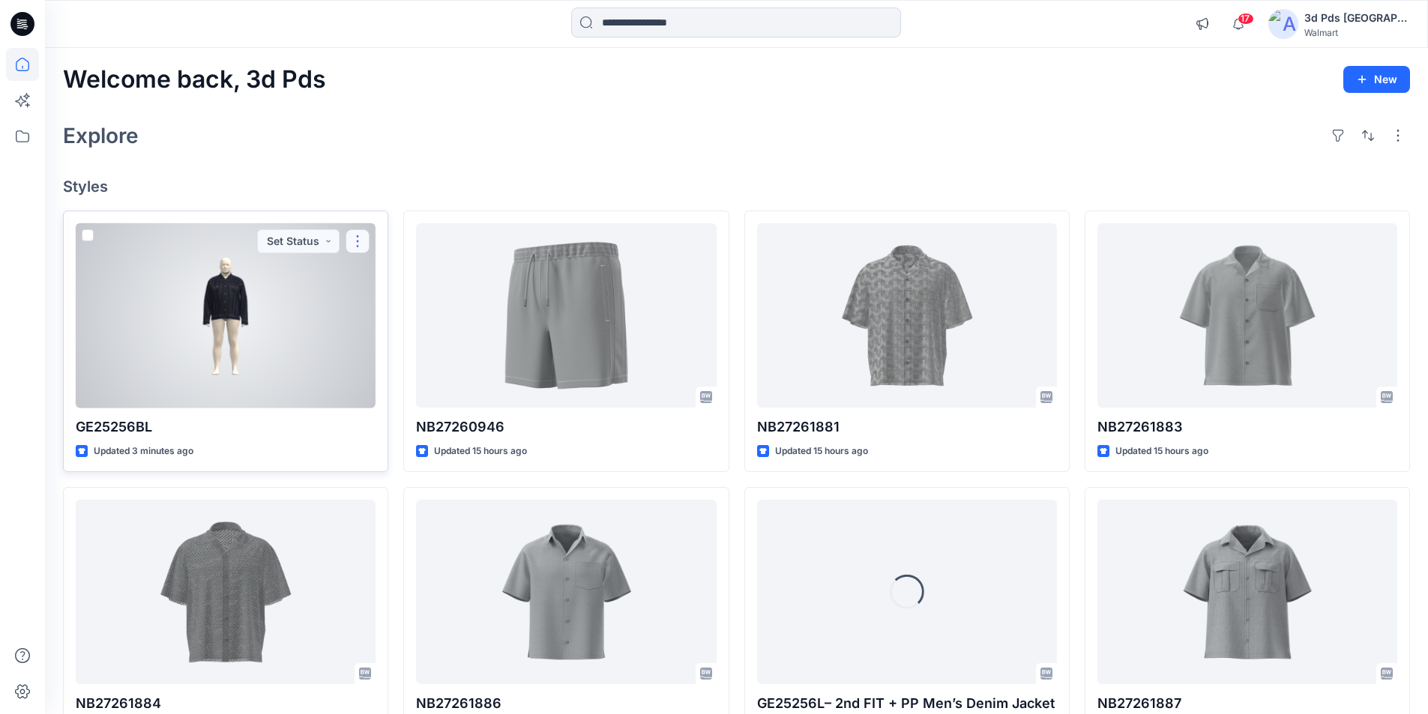
click at [357, 247] on button "button" at bounding box center [357, 241] width 24 height 24
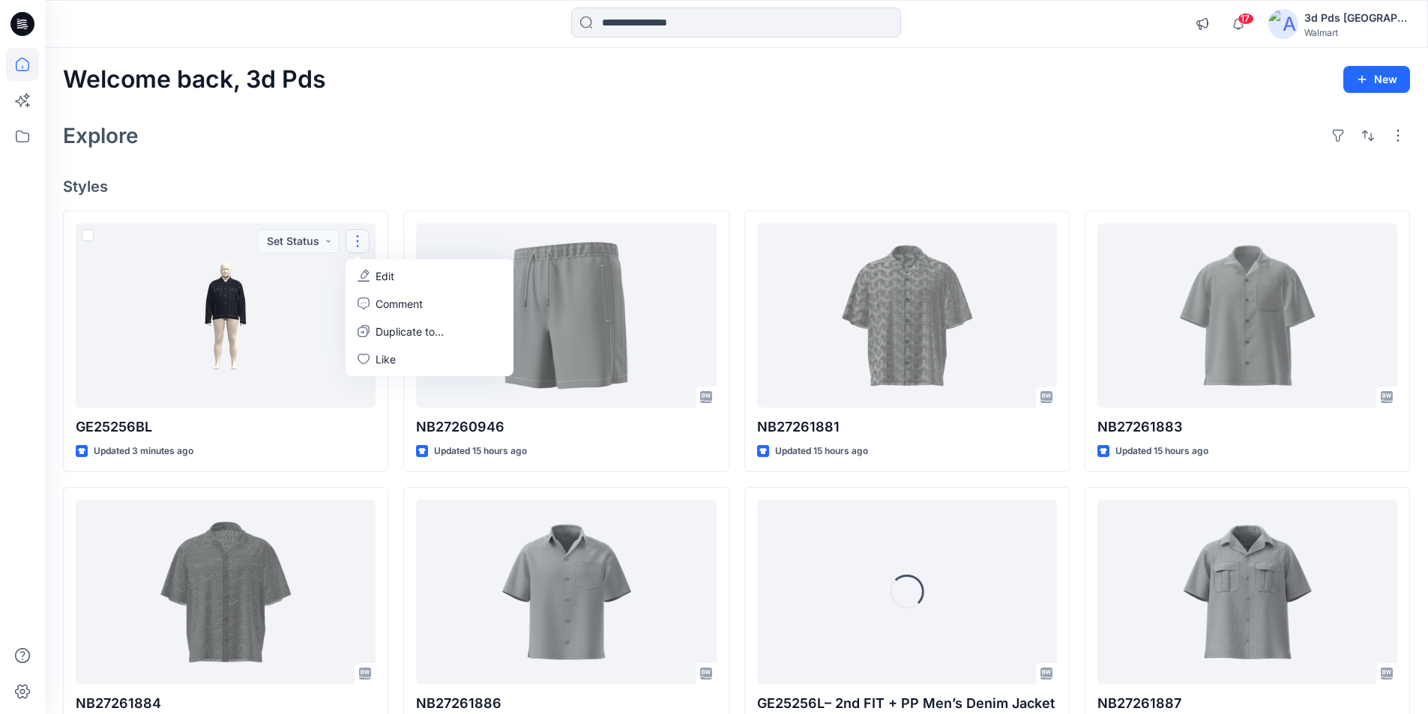
click at [386, 118] on div "Explore" at bounding box center [736, 136] width 1347 height 36
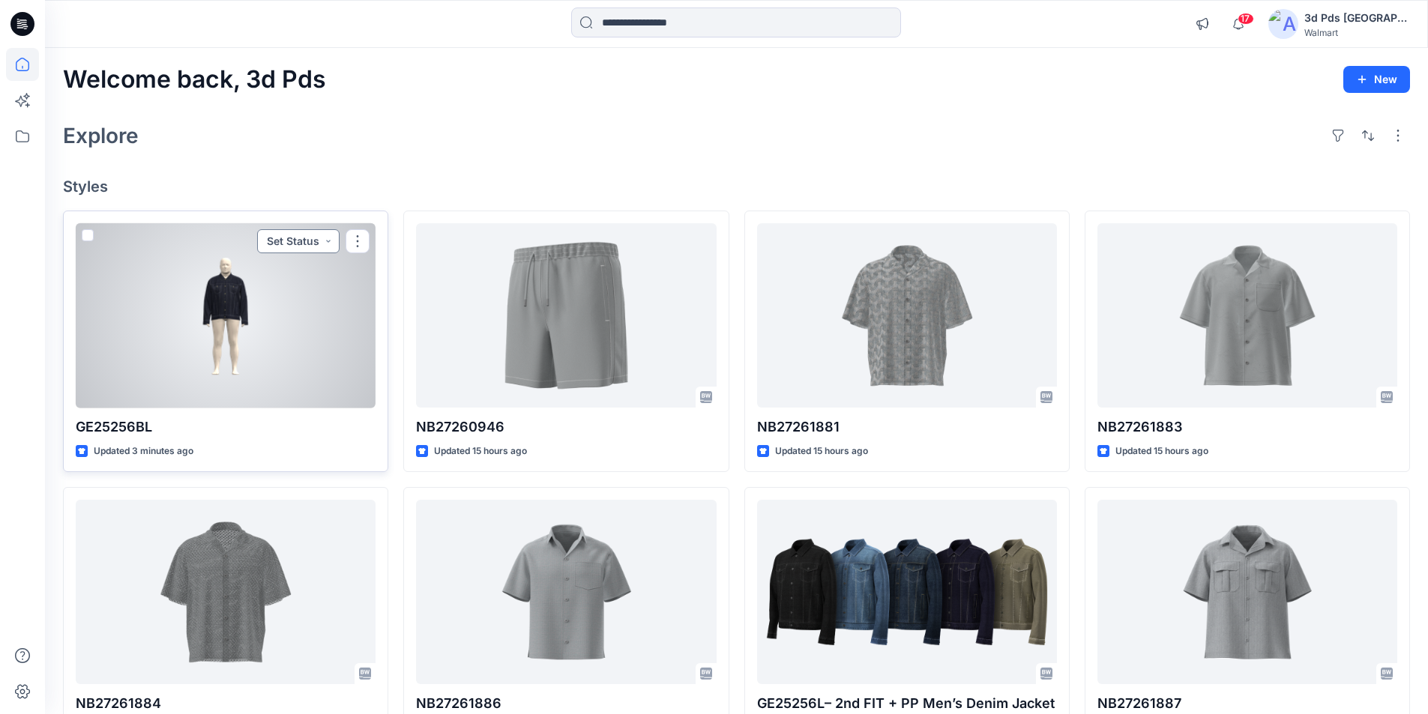
click at [325, 243] on button "Set Status" at bounding box center [298, 241] width 82 height 24
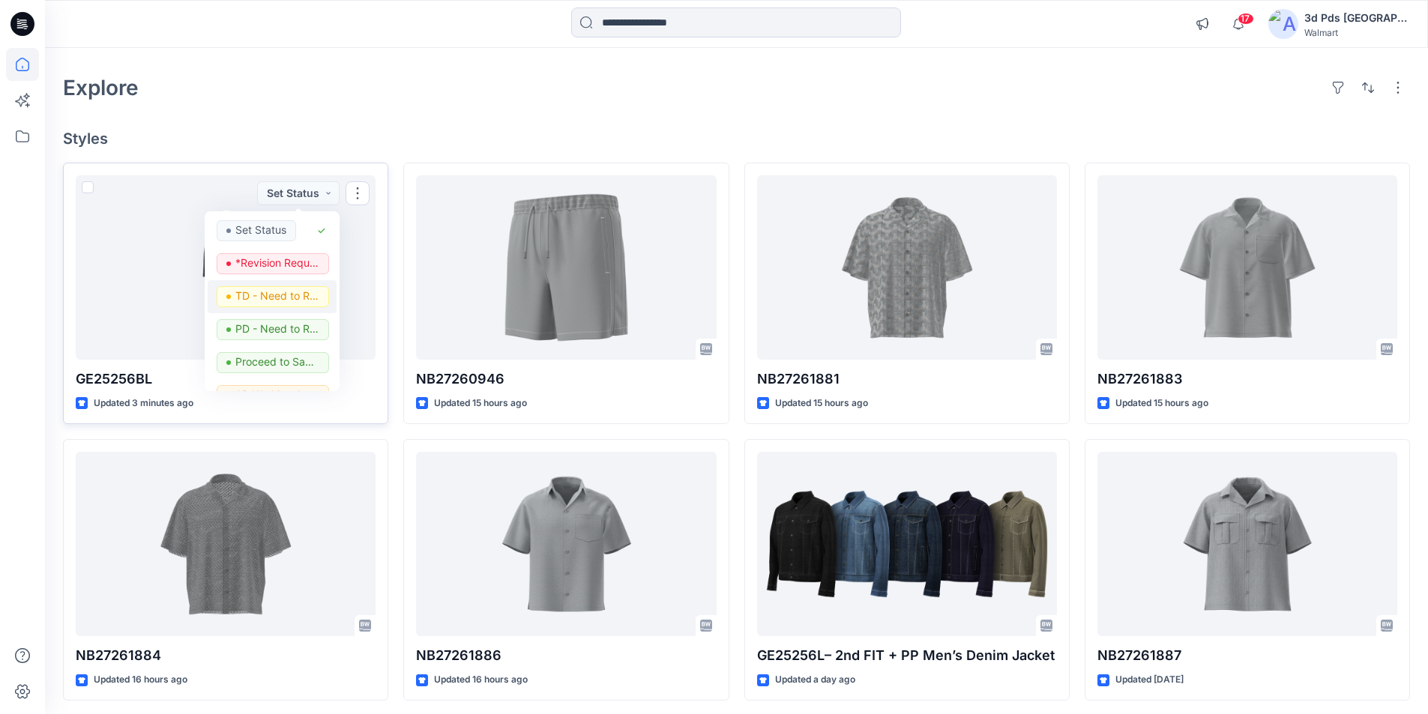
scroll to position [75, 0]
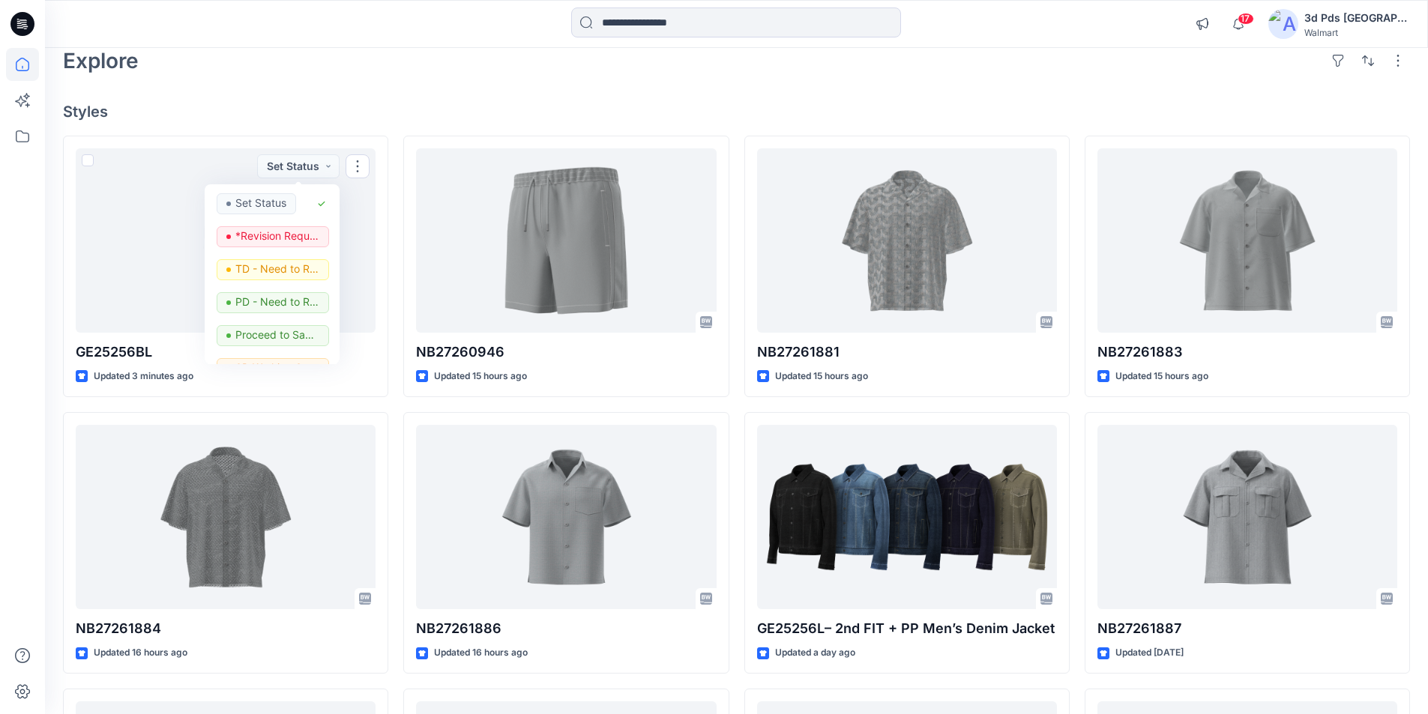
click at [411, 81] on div "Welcome back, 3d Pds New Explore Styles GE25256BL Updated 3 minutes ago Set Sta…" at bounding box center [736, 497] width 1383 height 1049
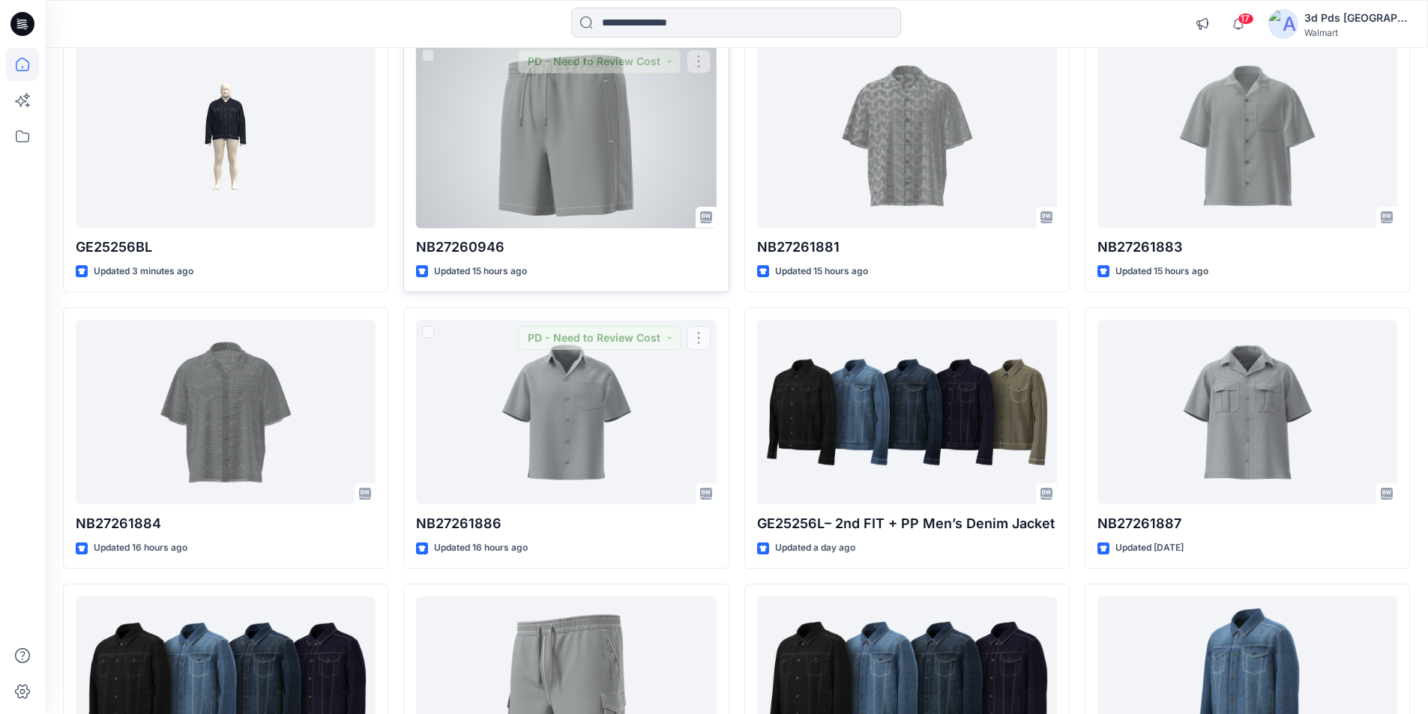
scroll to position [0, 0]
